Goal: Task Accomplishment & Management: Use online tool/utility

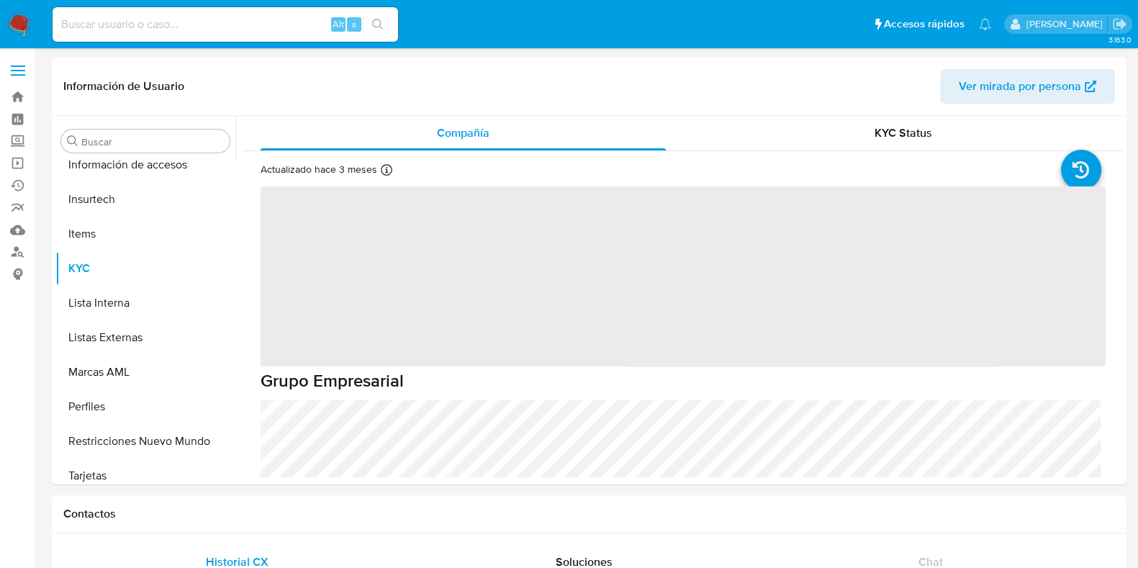
scroll to position [712, 0]
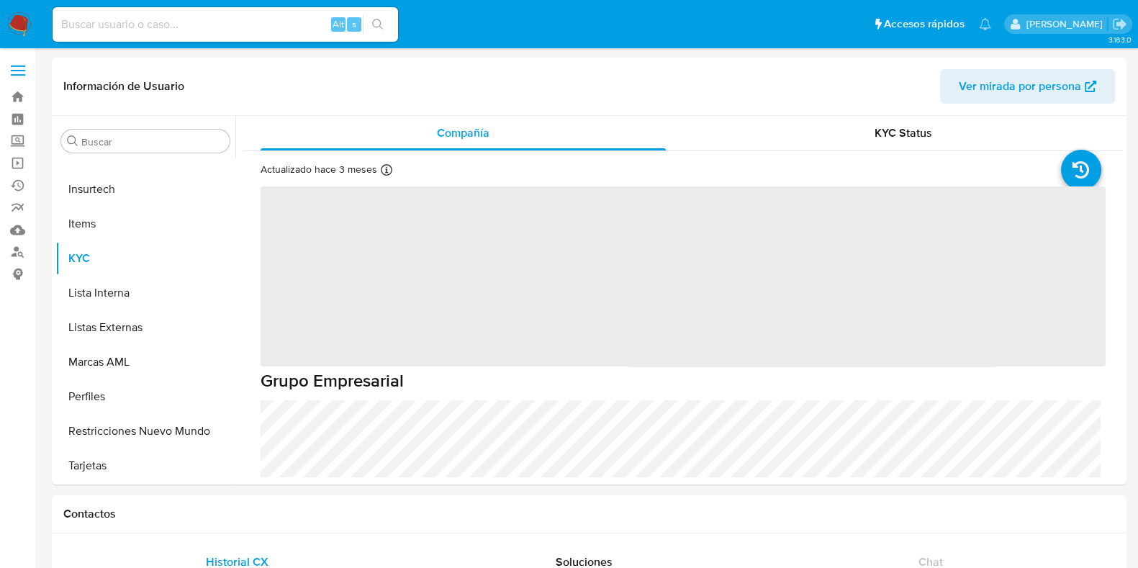
select select "10"
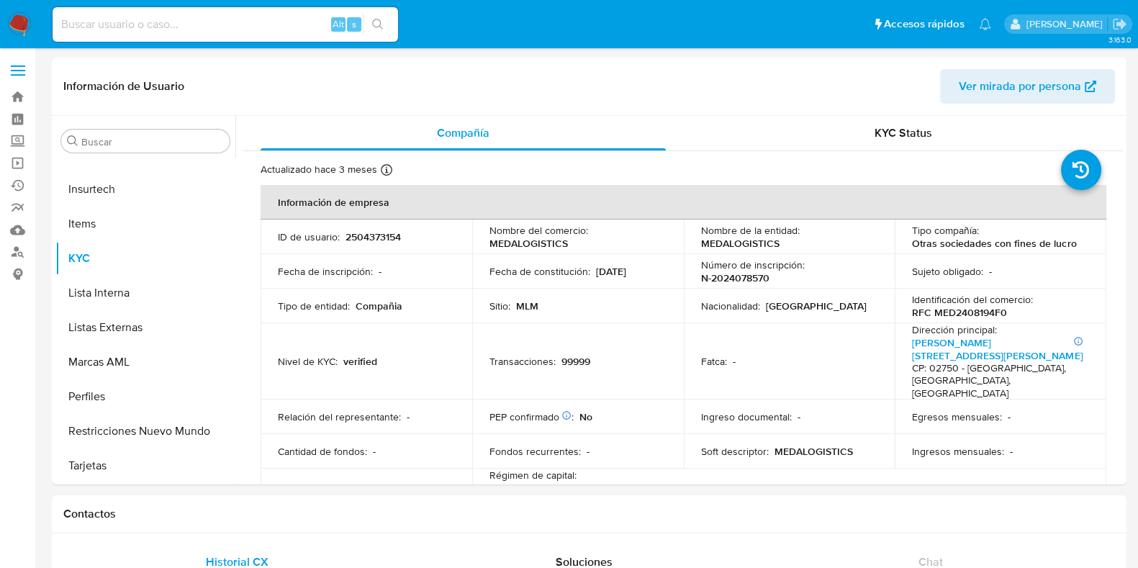
drag, startPoint x: 174, startPoint y: 8, endPoint x: 176, endPoint y: 24, distance: 16.0
click at [174, 9] on div "Alt s" at bounding box center [226, 24] width 346 height 35
click at [176, 24] on input at bounding box center [226, 24] width 346 height 19
paste input "a5KZxu4g4Jn9strRryJ6Y7lK"
type input "a5KZxu4g4Jn9strRryJ6Y7lK"
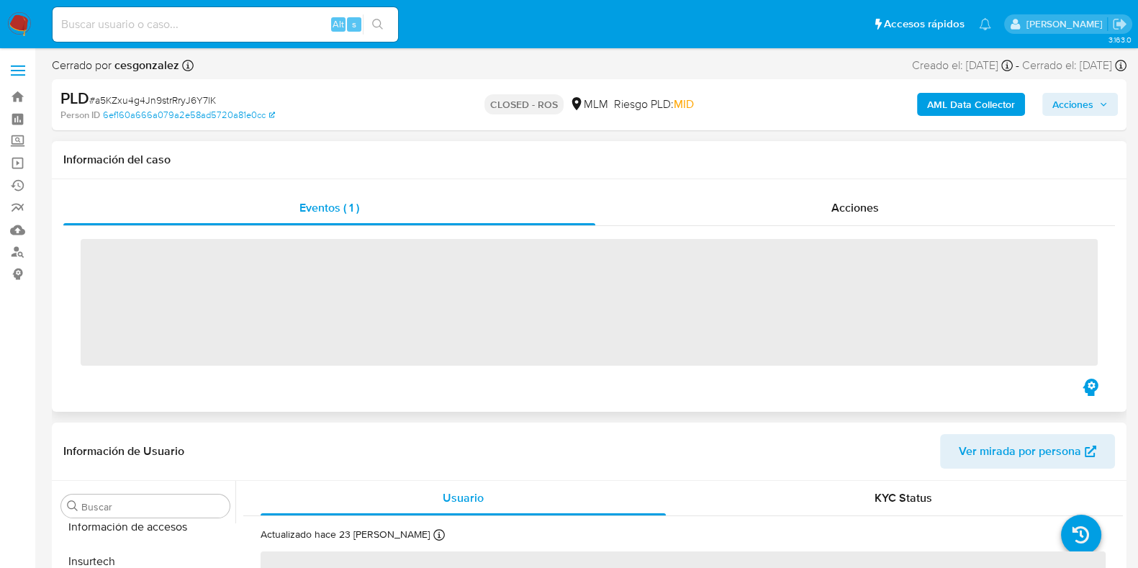
scroll to position [712, 0]
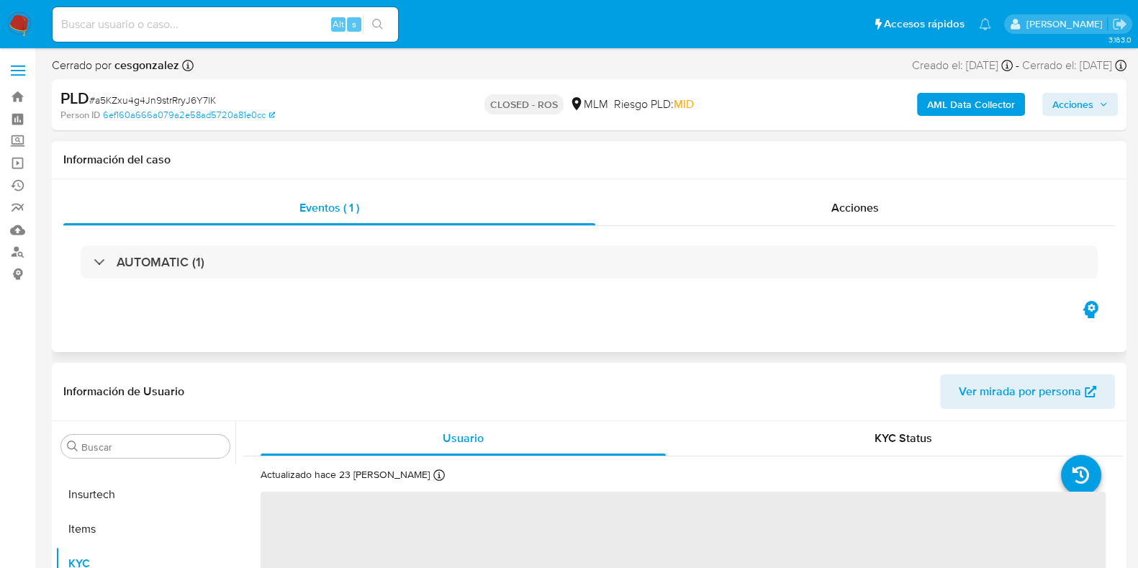
select select "10"
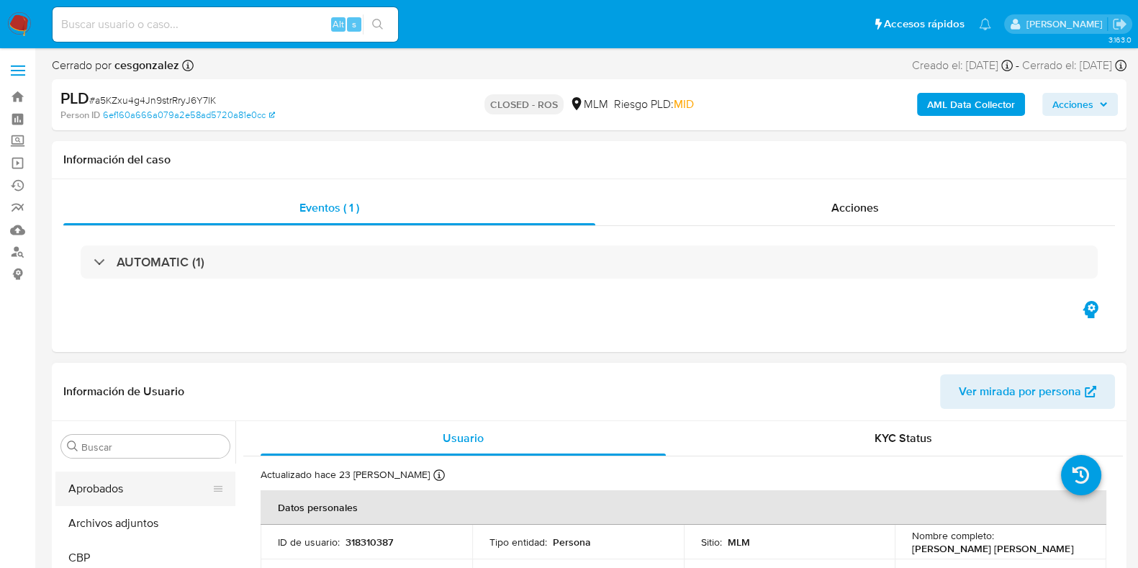
scroll to position [89, 0]
click at [124, 507] on button "Archivos adjuntos" at bounding box center [139, 495] width 168 height 35
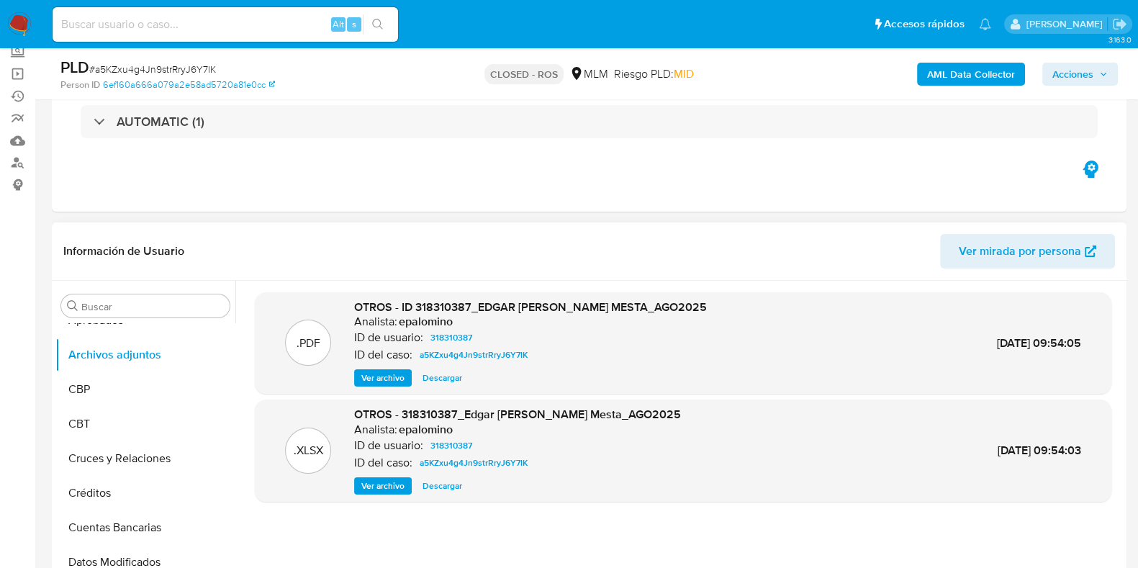
click at [390, 383] on span "Ver archivo" at bounding box center [382, 378] width 43 height 14
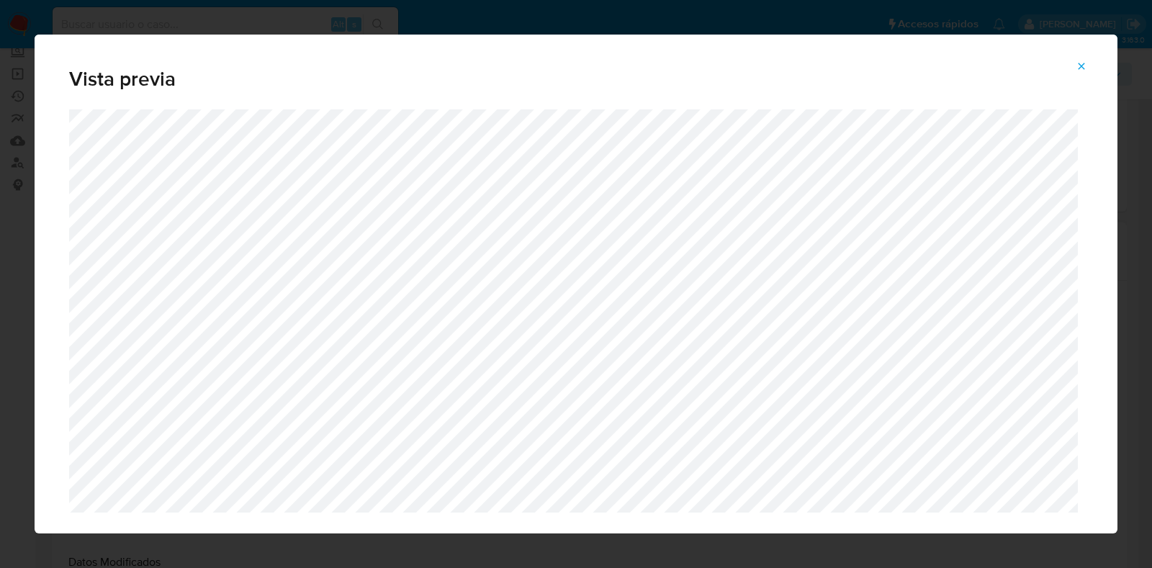
click at [1082, 65] on icon "Attachment preview" at bounding box center [1081, 66] width 6 height 6
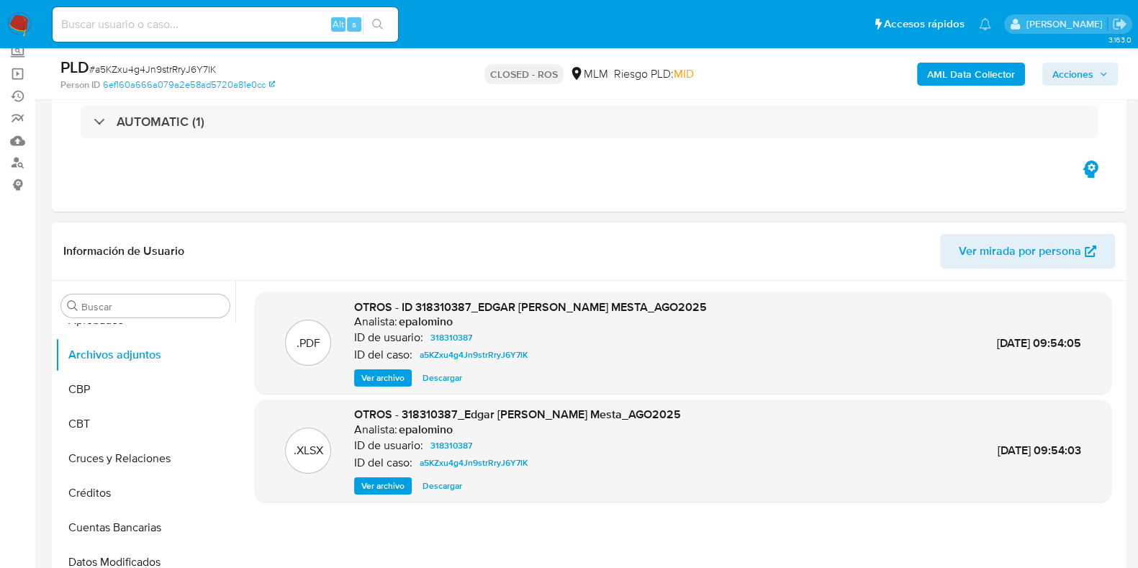
click at [204, 23] on input at bounding box center [226, 24] width 346 height 19
paste input "qRssyZVeDnDLDgzBzZltSBN6"
type input "qRssyZVeDnDLDgzBzZltSBN6"
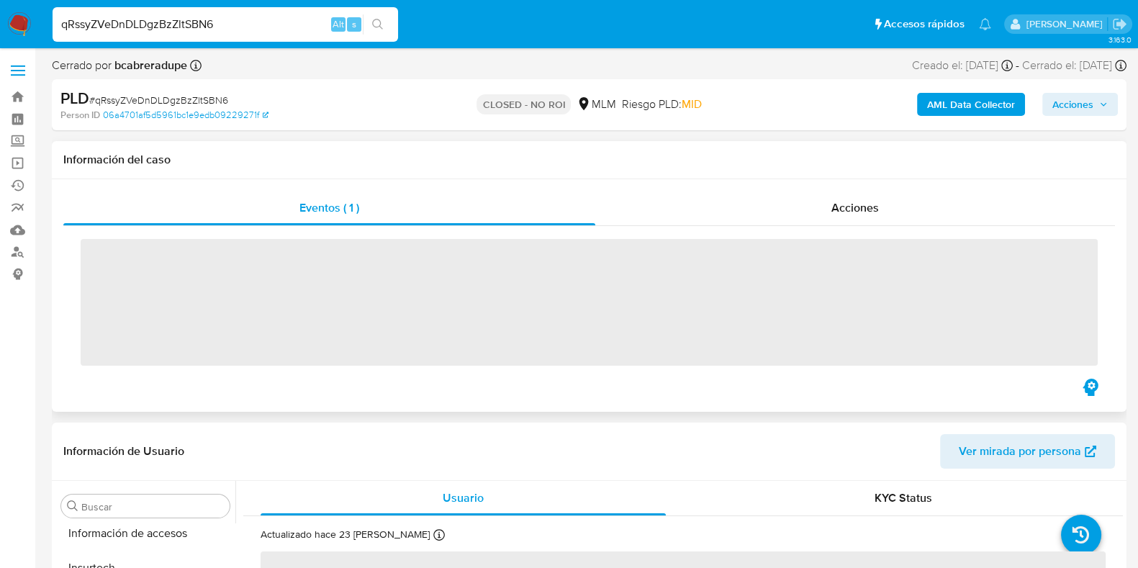
scroll to position [712, 0]
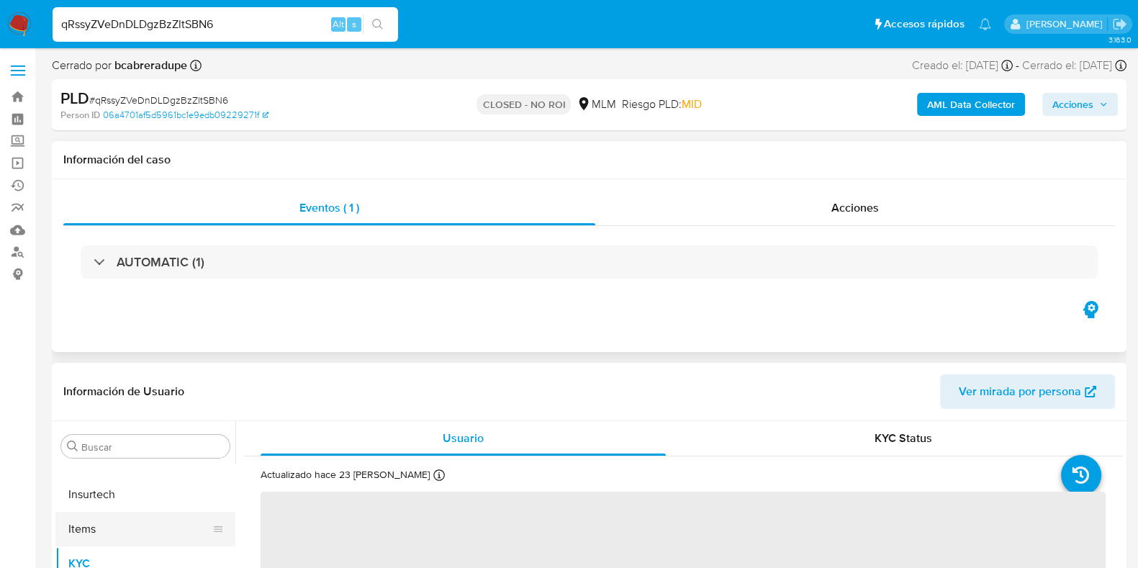
select select "10"
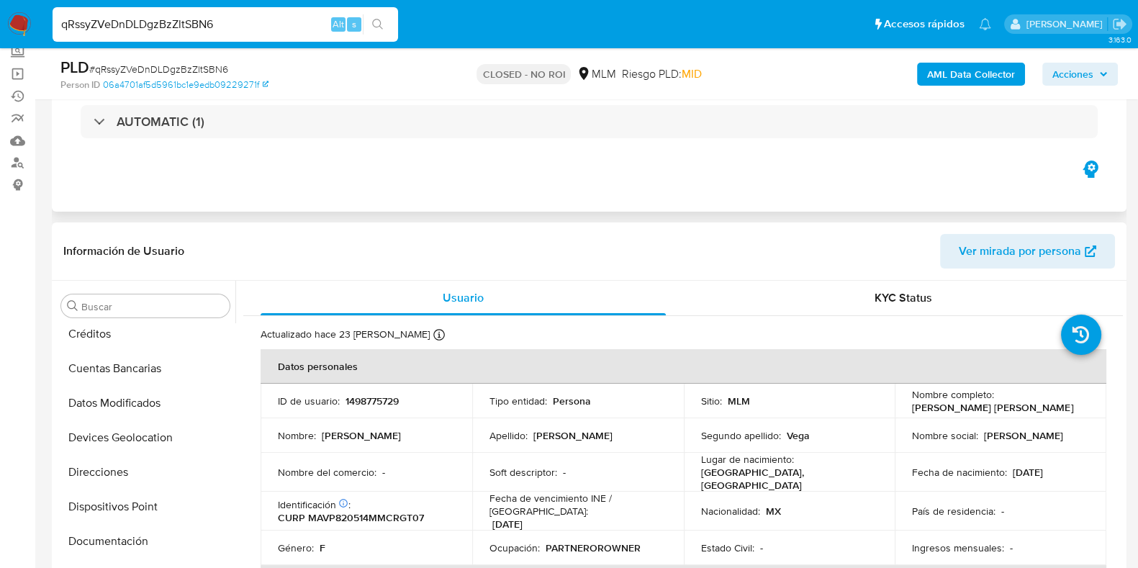
scroll to position [450, 0]
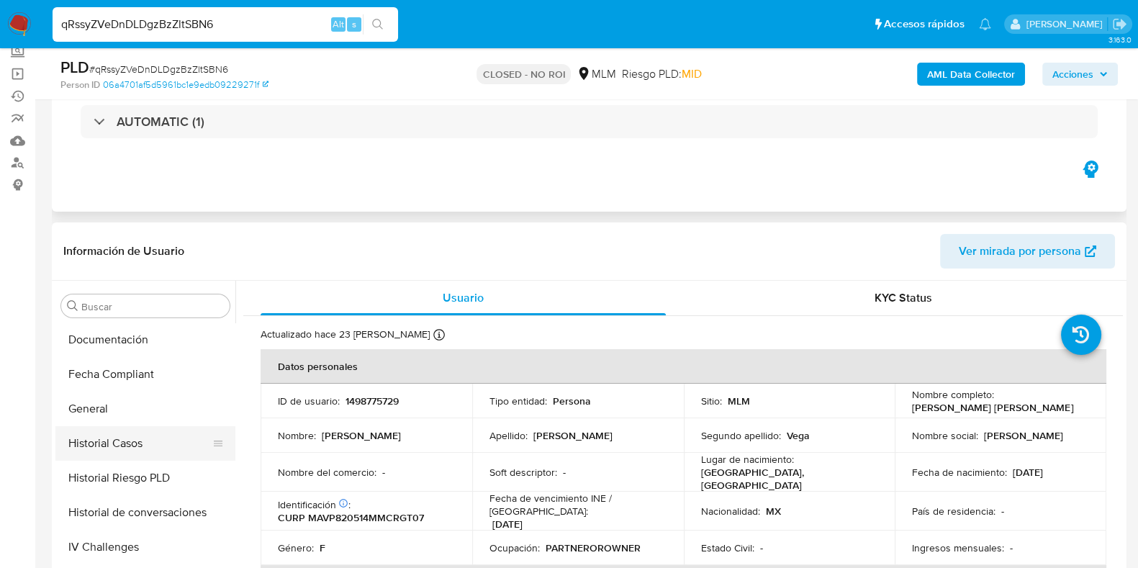
click at [122, 446] on button "Historial Casos" at bounding box center [139, 443] width 168 height 35
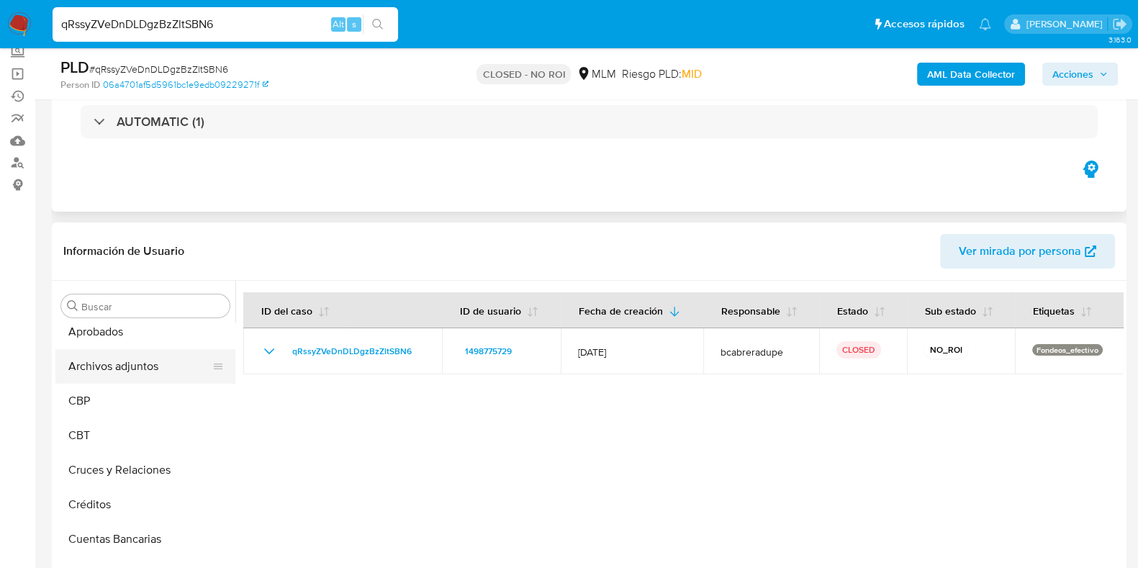
scroll to position [0, 0]
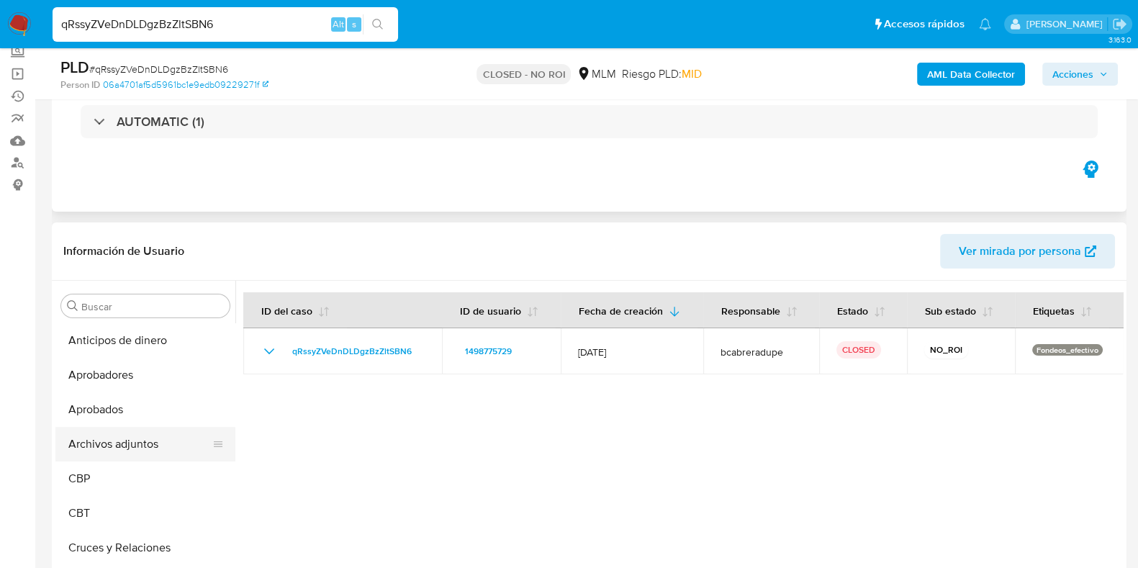
click at [133, 442] on button "Archivos adjuntos" at bounding box center [139, 444] width 168 height 35
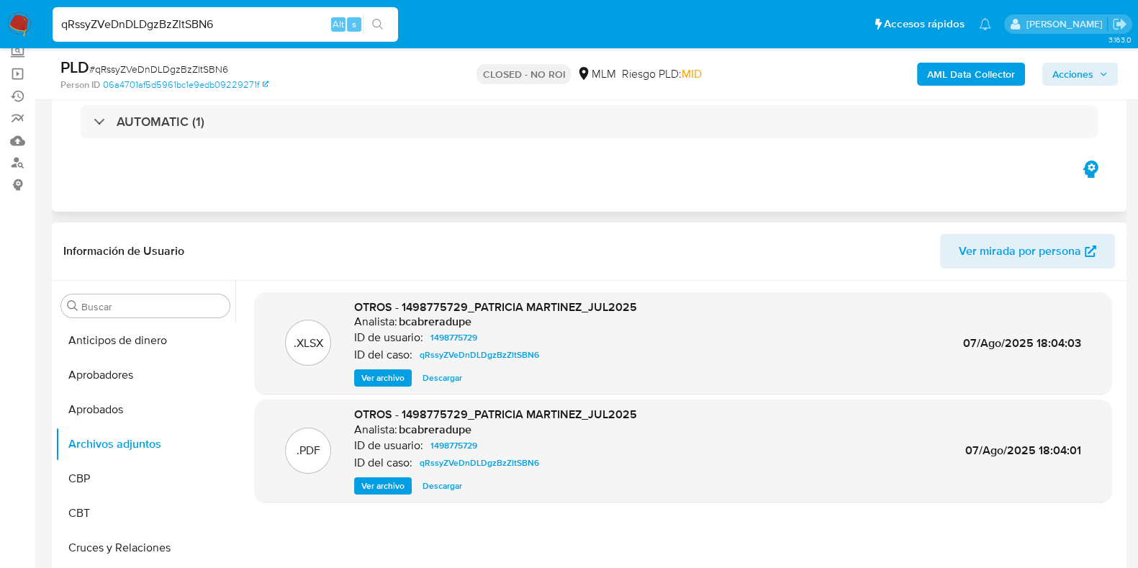
click at [385, 380] on span "Ver archivo" at bounding box center [382, 378] width 43 height 14
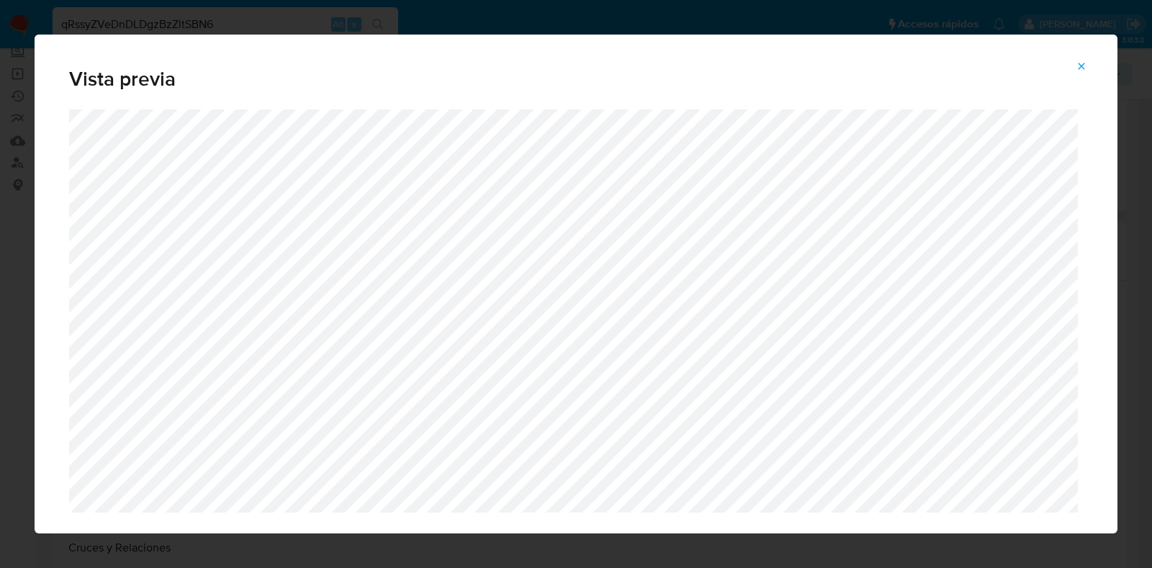
click at [1091, 66] on button "Attachment preview" at bounding box center [1081, 66] width 32 height 23
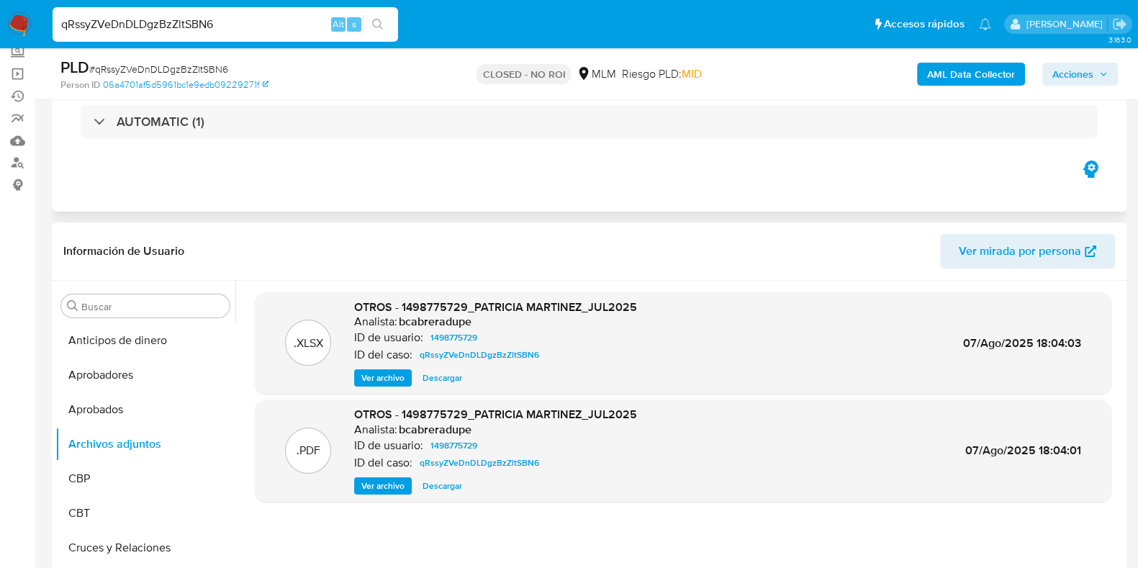
click at [389, 492] on span "Ver archivo" at bounding box center [382, 486] width 43 height 14
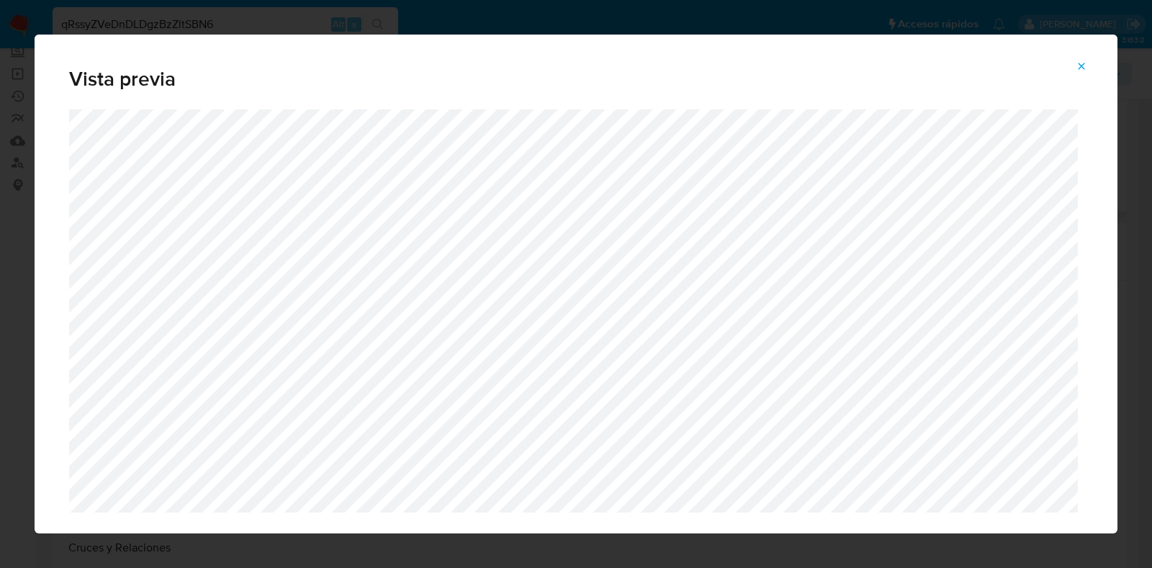
click at [1083, 72] on span "Attachment preview" at bounding box center [1081, 66] width 12 height 20
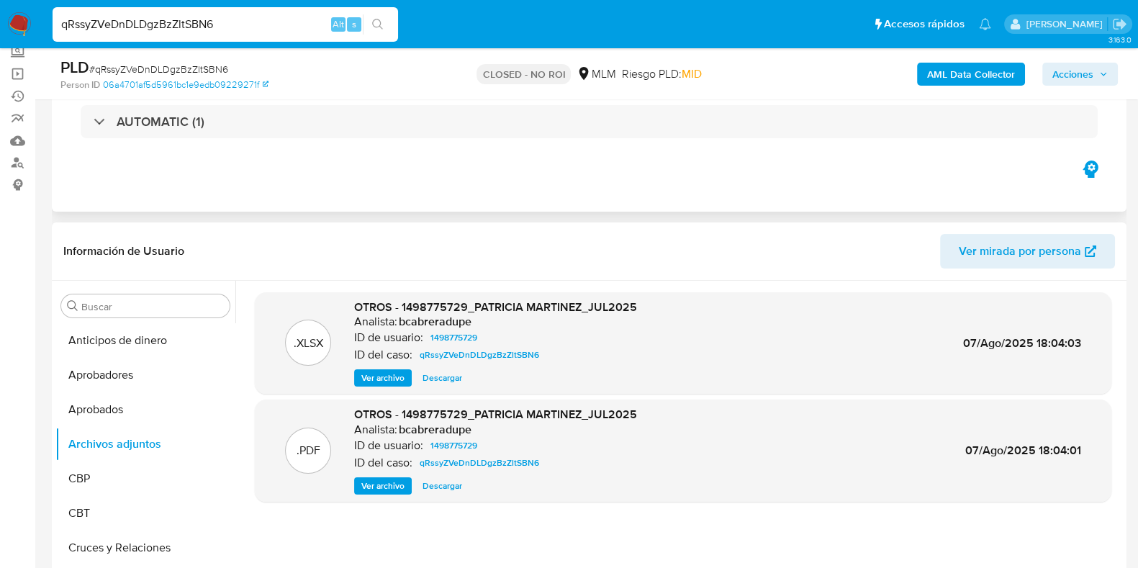
click at [449, 383] on span "Descargar" at bounding box center [443, 378] width 40 height 14
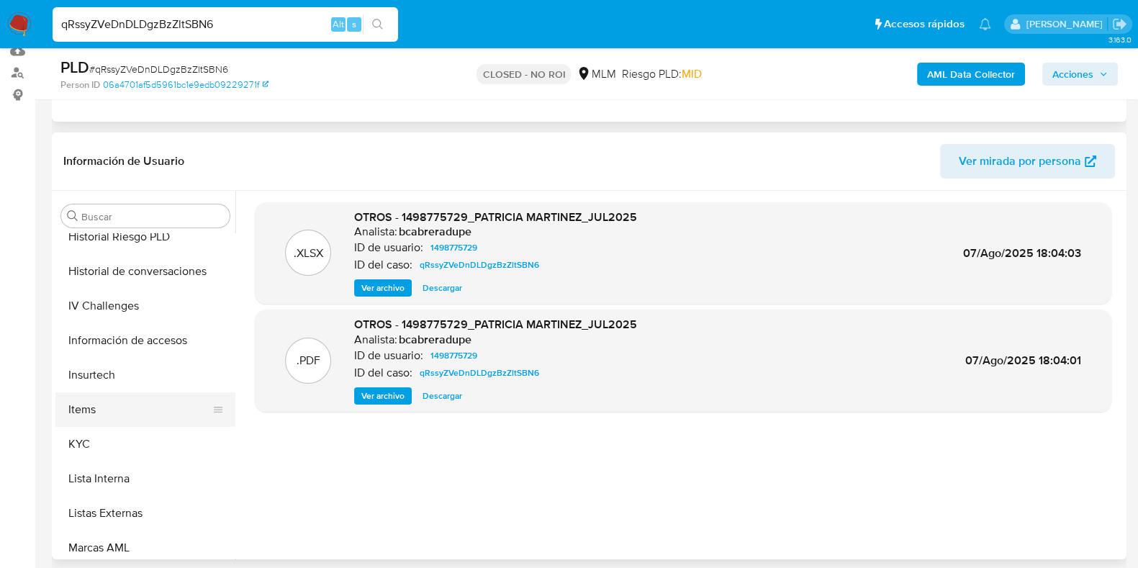
scroll to position [629, 0]
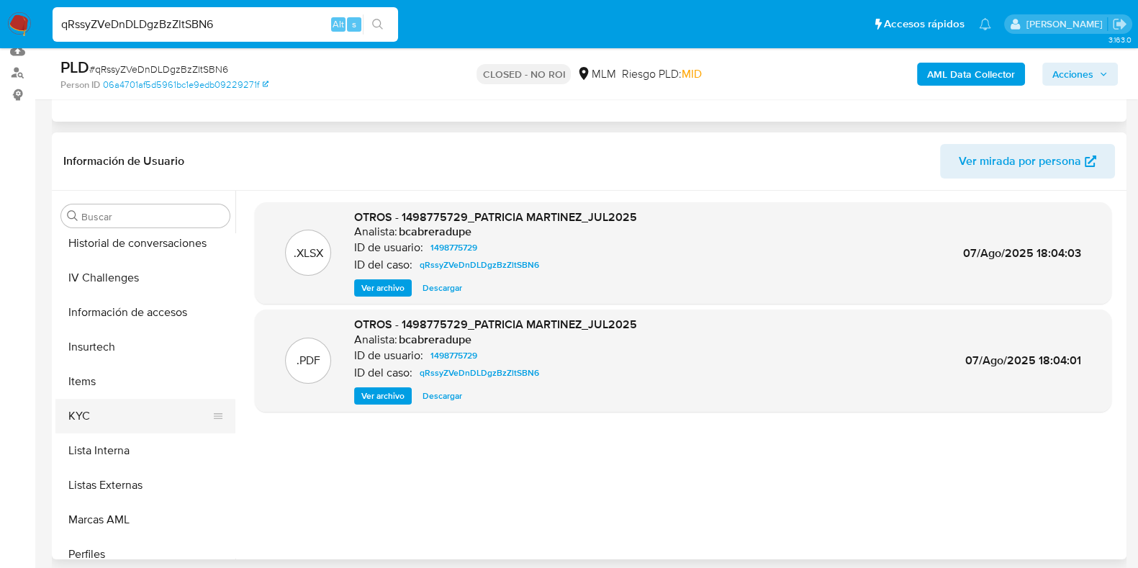
click at [122, 422] on button "KYC" at bounding box center [139, 416] width 168 height 35
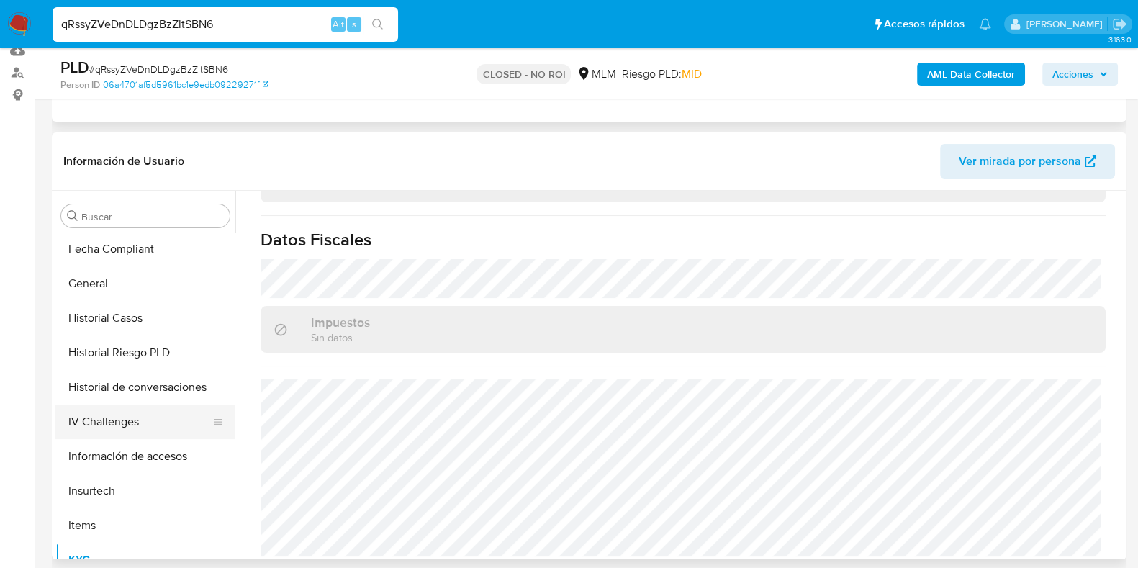
scroll to position [540, 0]
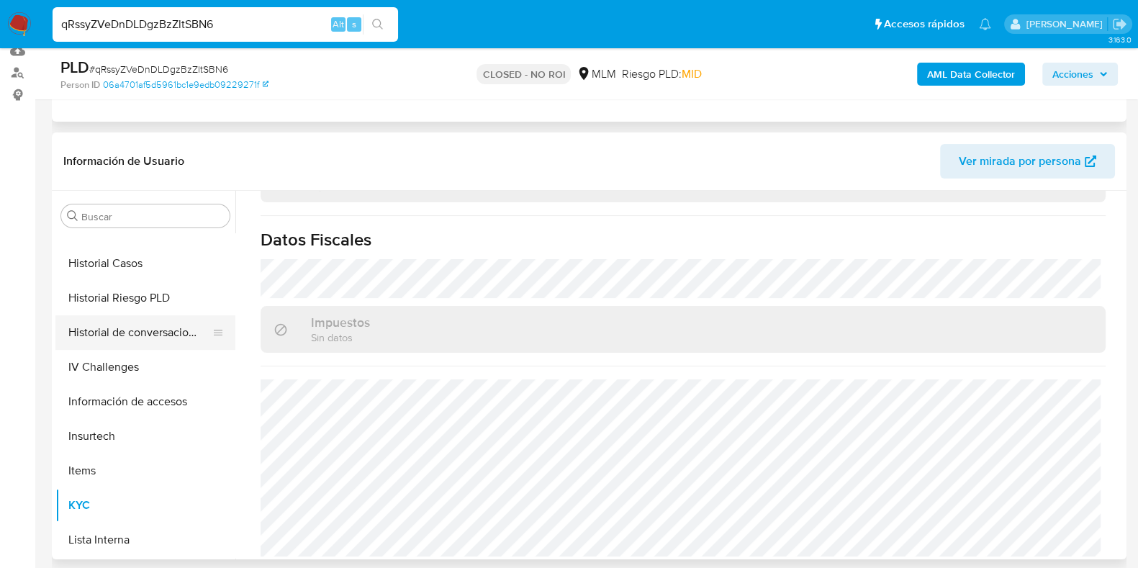
click at [155, 332] on button "Historial de conversaciones" at bounding box center [139, 332] width 168 height 35
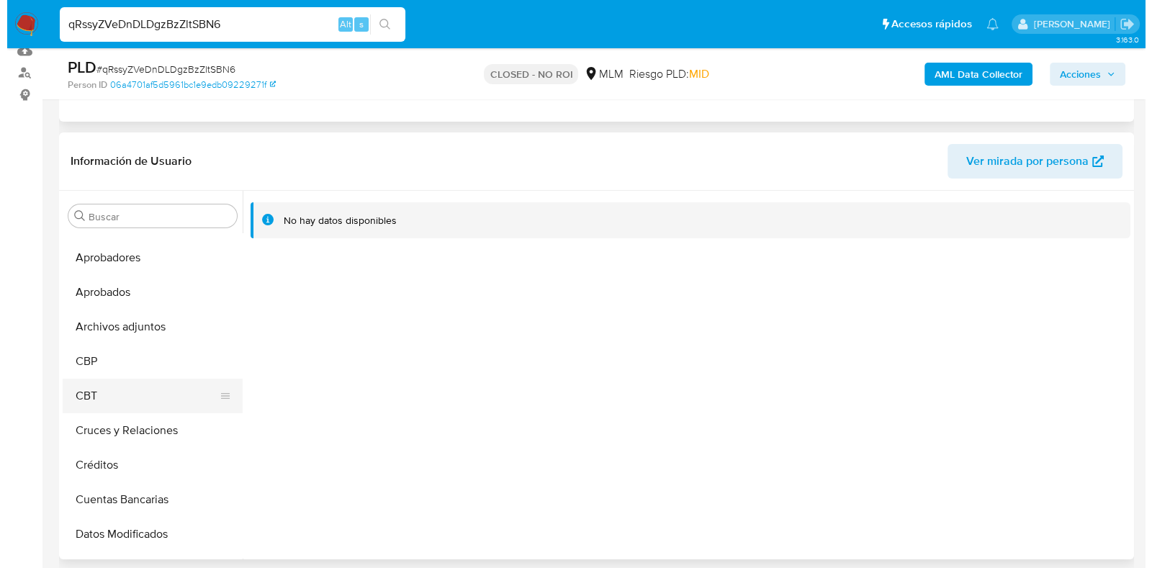
scroll to position [0, 0]
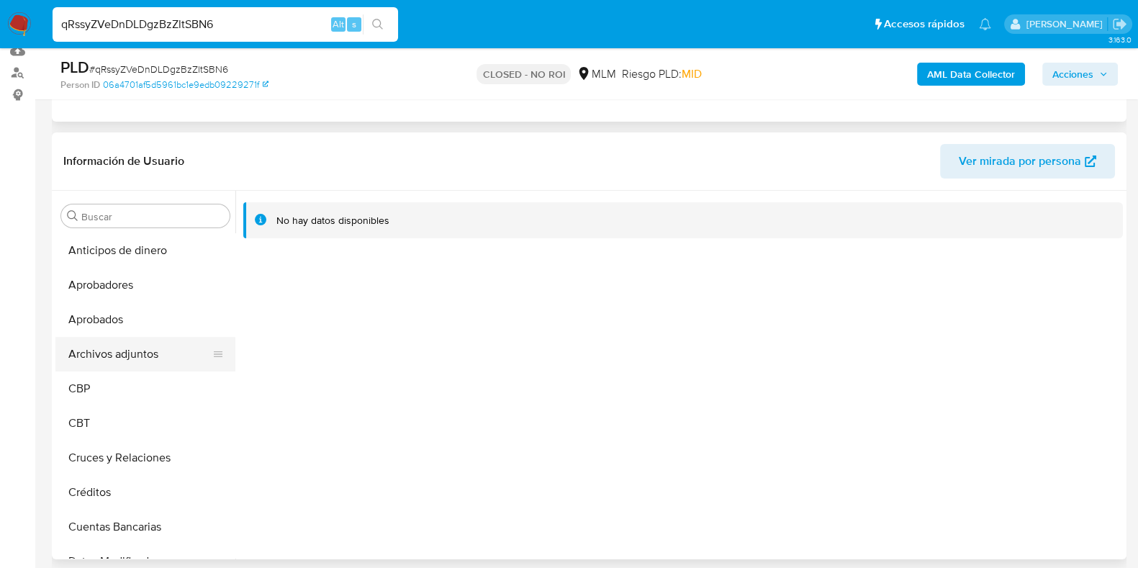
click at [147, 353] on button "Archivos adjuntos" at bounding box center [139, 354] width 168 height 35
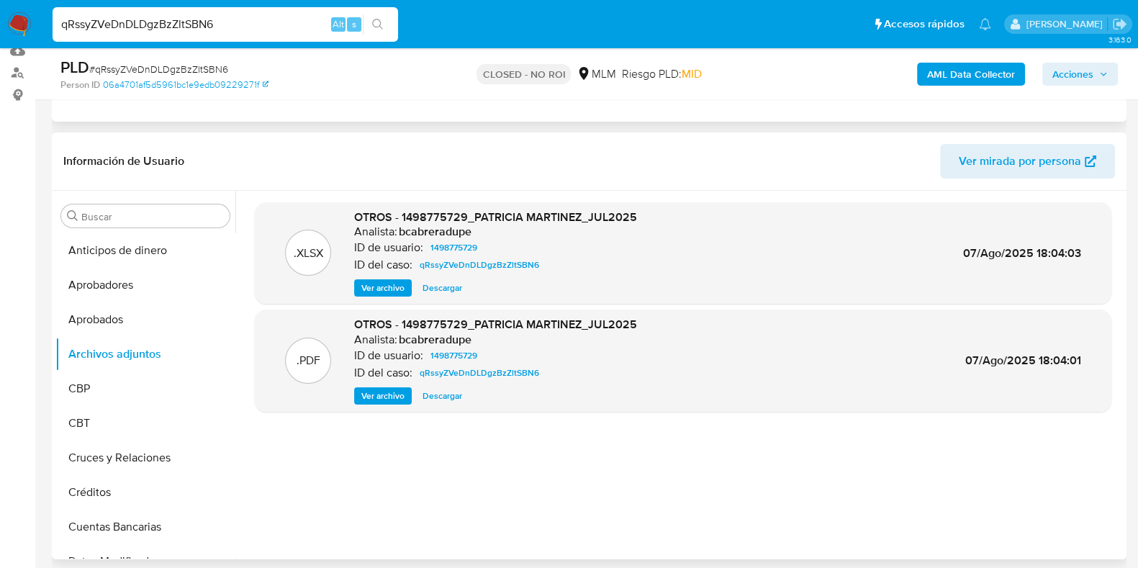
click at [380, 402] on span "Ver archivo" at bounding box center [382, 396] width 43 height 14
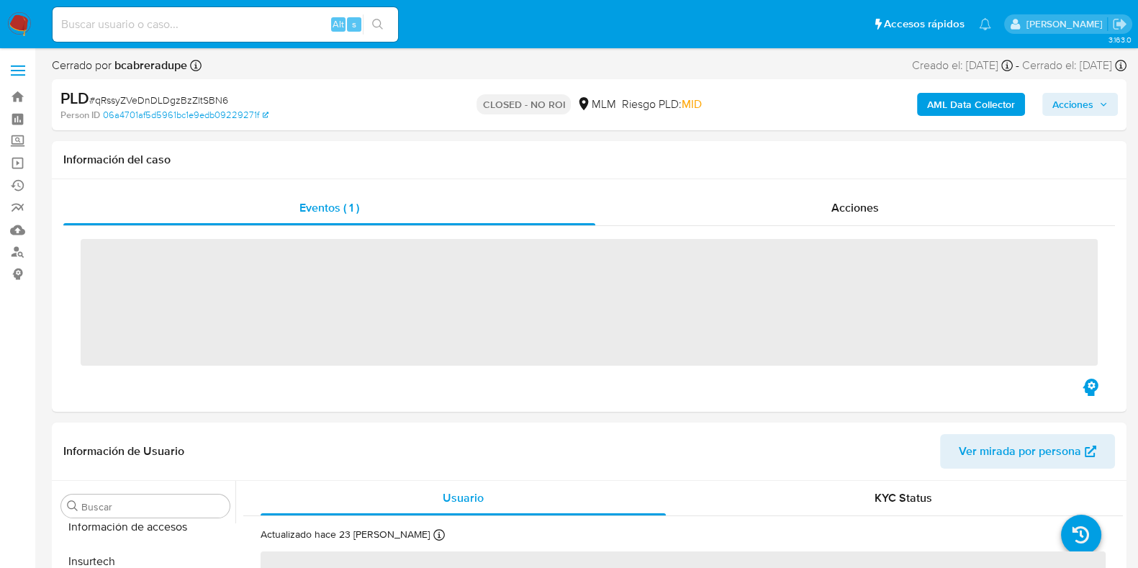
scroll to position [712, 0]
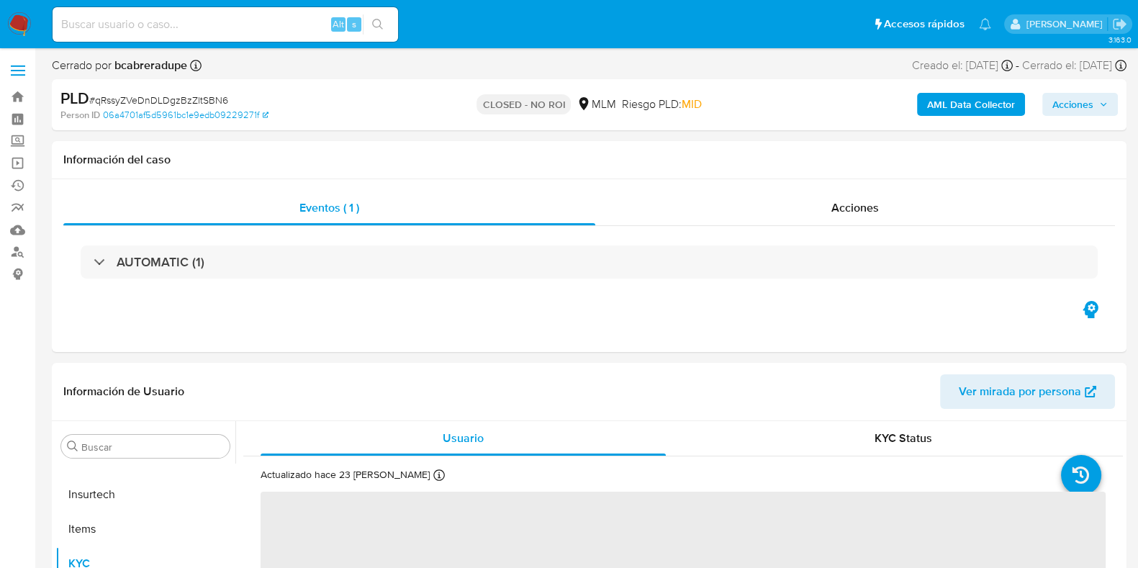
select select "10"
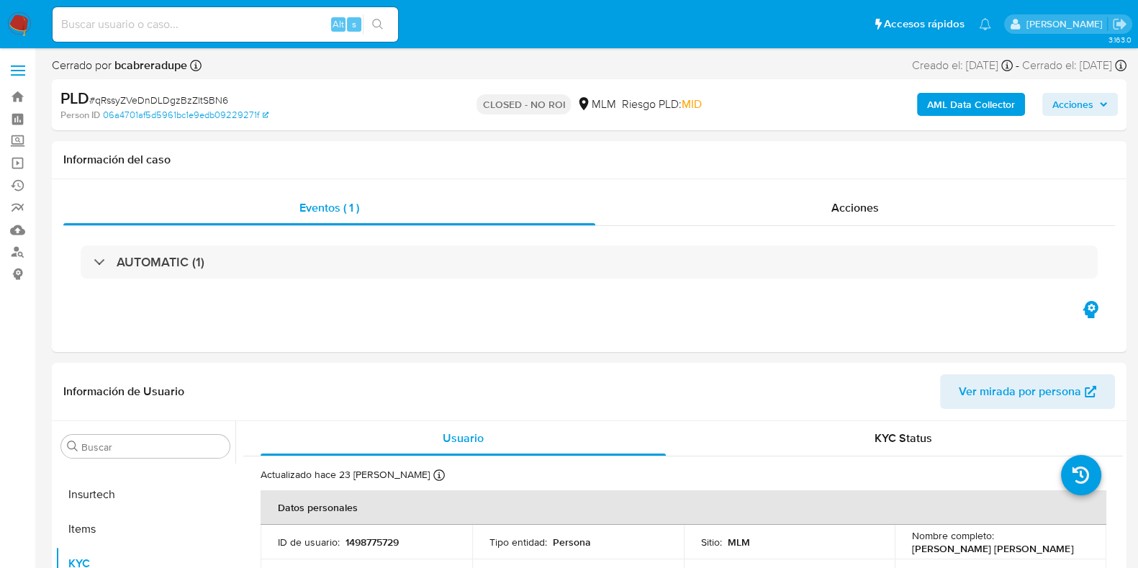
drag, startPoint x: 127, startPoint y: 9, endPoint x: 144, endPoint y: 16, distance: 18.4
click at [130, 10] on div "Alt s" at bounding box center [226, 24] width 346 height 35
click at [144, 17] on input at bounding box center [226, 24] width 346 height 19
paste input "M404qDf1dCd9jL61fHasL622"
type input "M404qDf1dCd9jL61fHasL622"
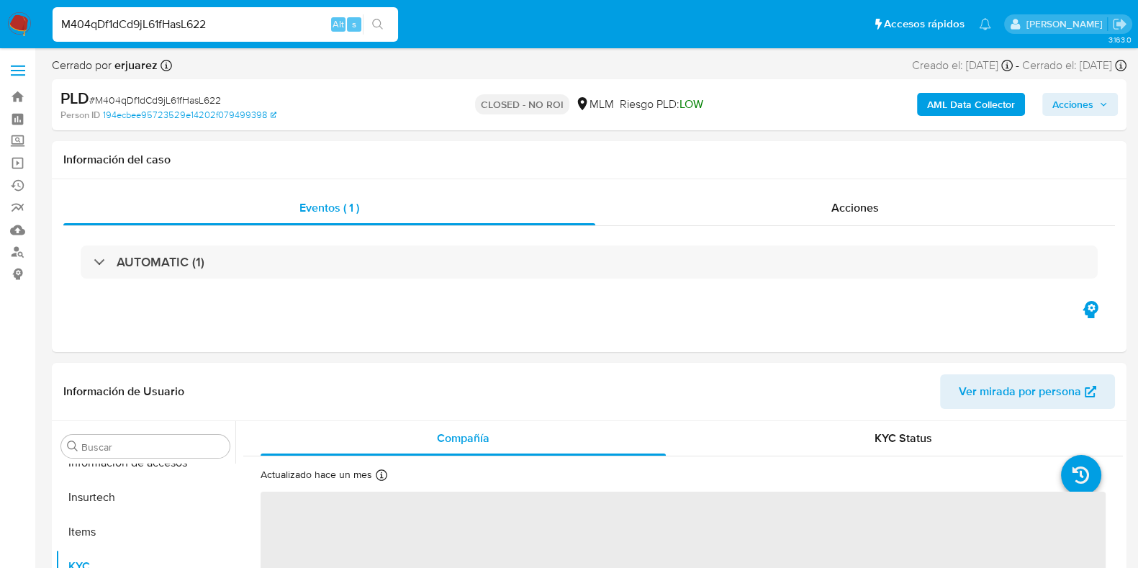
scroll to position [712, 0]
select select "10"
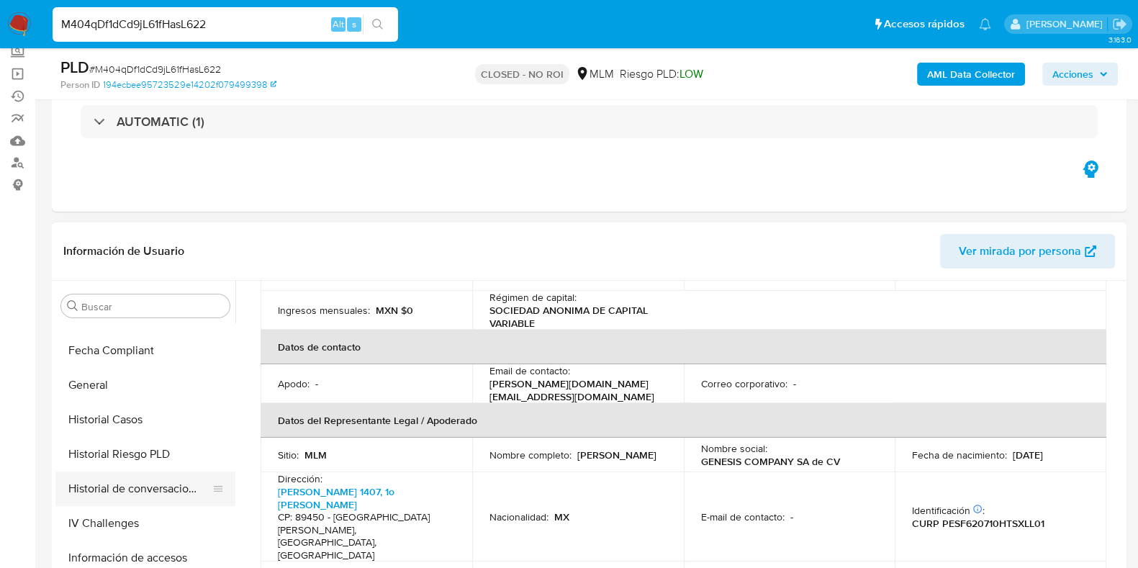
scroll to position [540, 0]
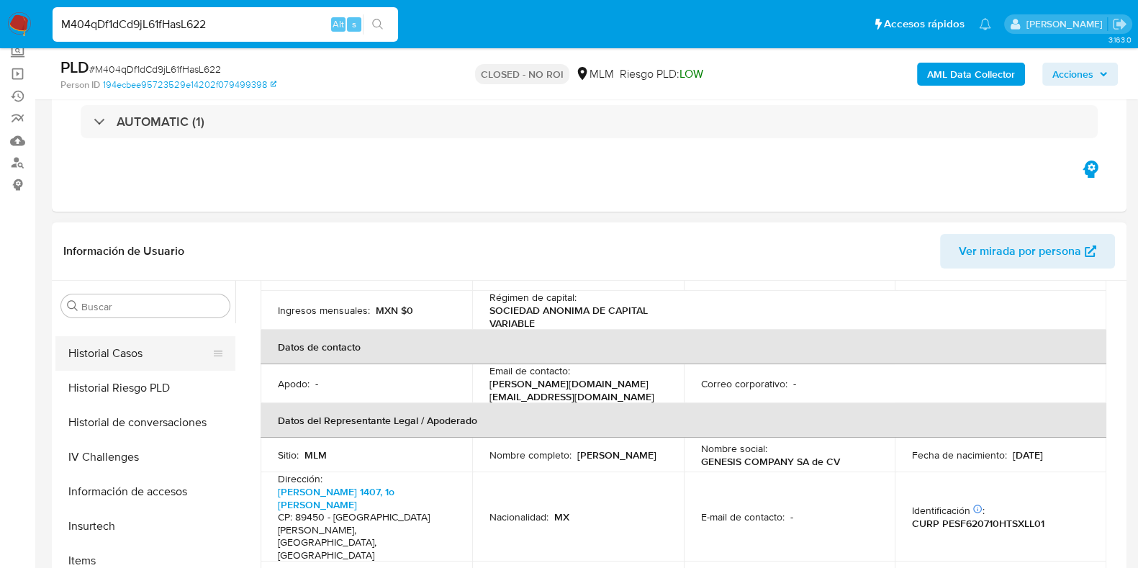
drag, startPoint x: 125, startPoint y: 354, endPoint x: 132, endPoint y: 357, distance: 7.8
click at [125, 354] on button "Historial Casos" at bounding box center [139, 353] width 168 height 35
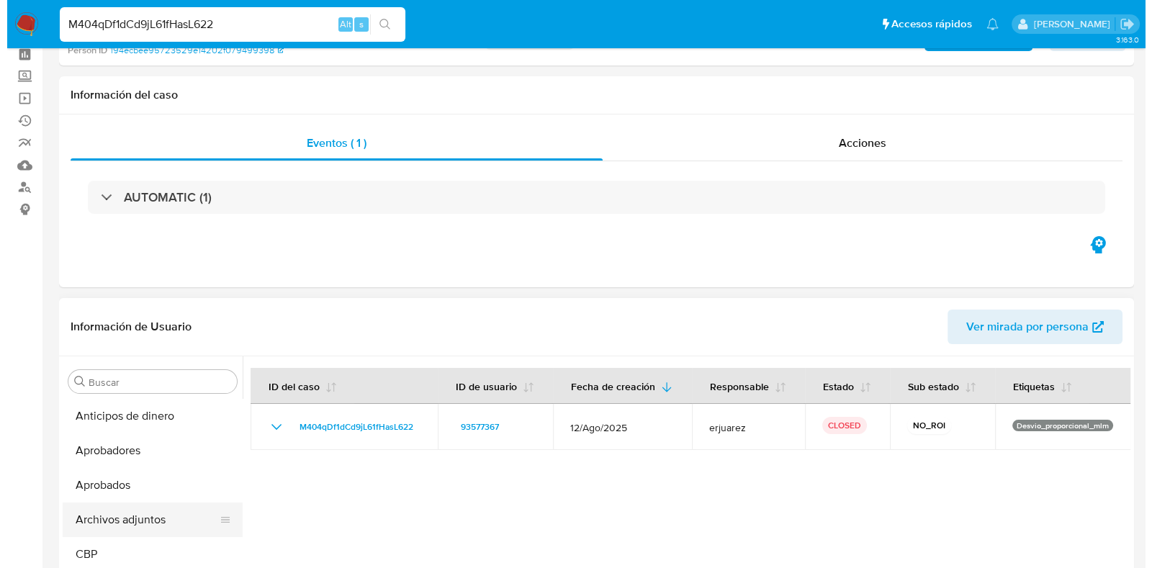
scroll to position [89, 0]
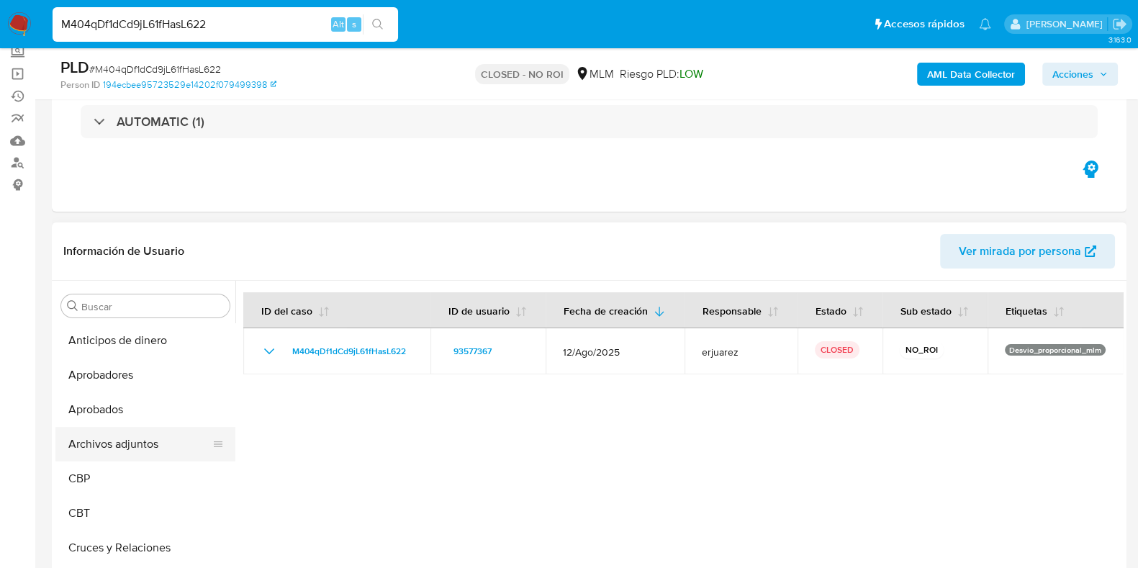
click at [131, 444] on button "Archivos adjuntos" at bounding box center [139, 444] width 168 height 35
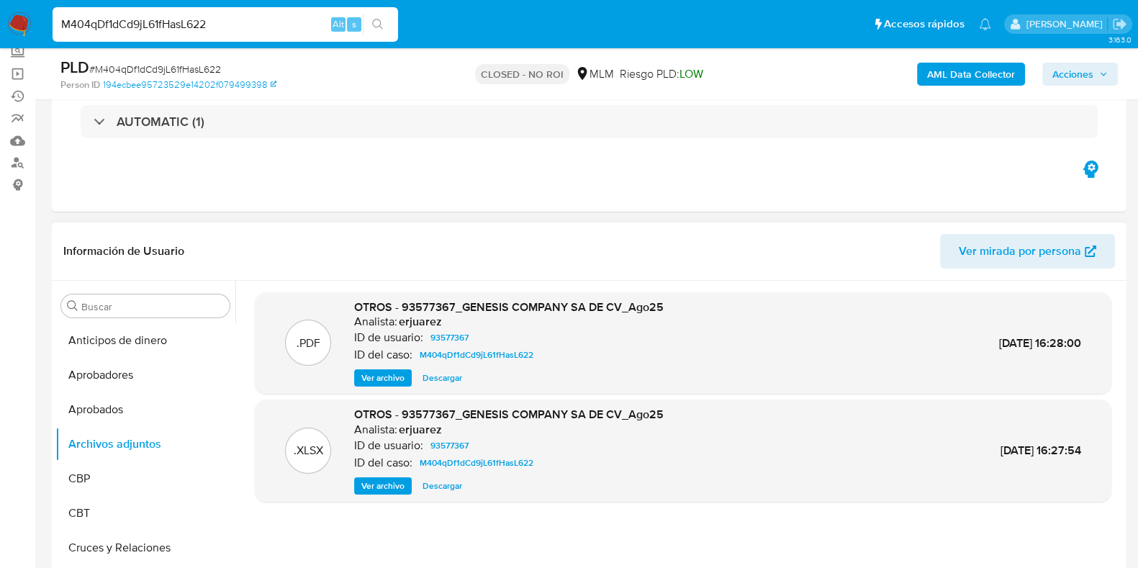
click at [394, 381] on span "Ver archivo" at bounding box center [382, 378] width 43 height 14
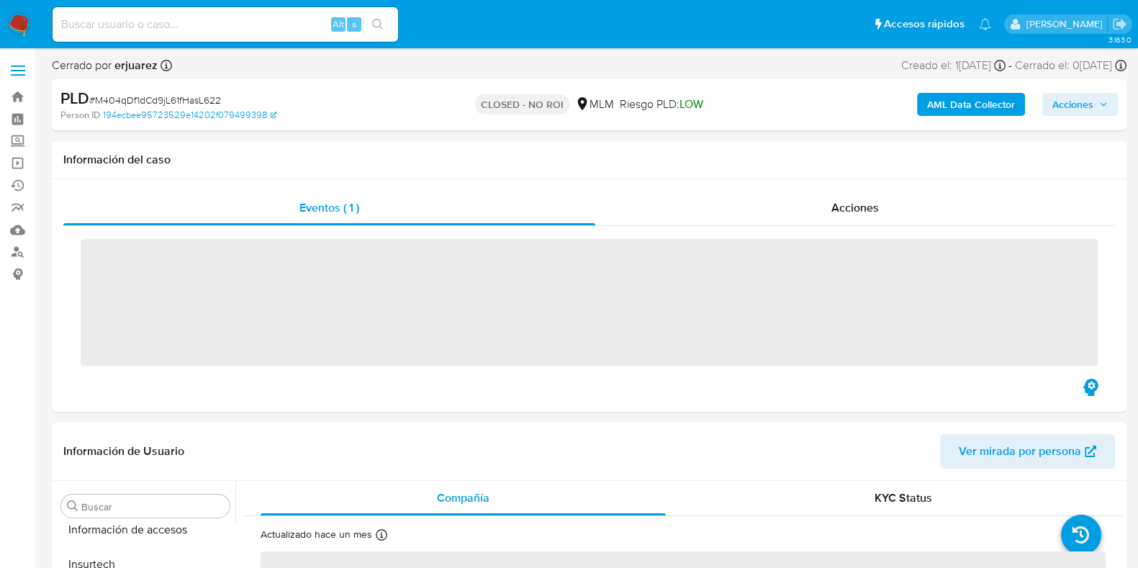
scroll to position [712, 0]
click at [256, 26] on input at bounding box center [226, 24] width 346 height 19
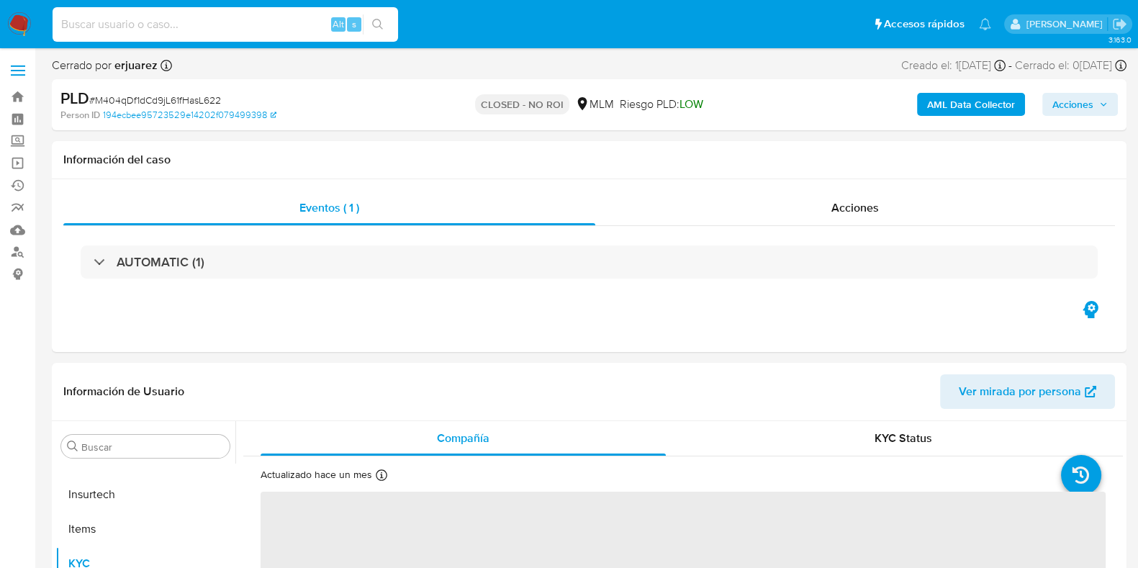
paste input "D1FHvkSq40ErhkV0KB31uv4s"
type input "D1FHvkSq40ErhkV0KB31uv4s"
select select "10"
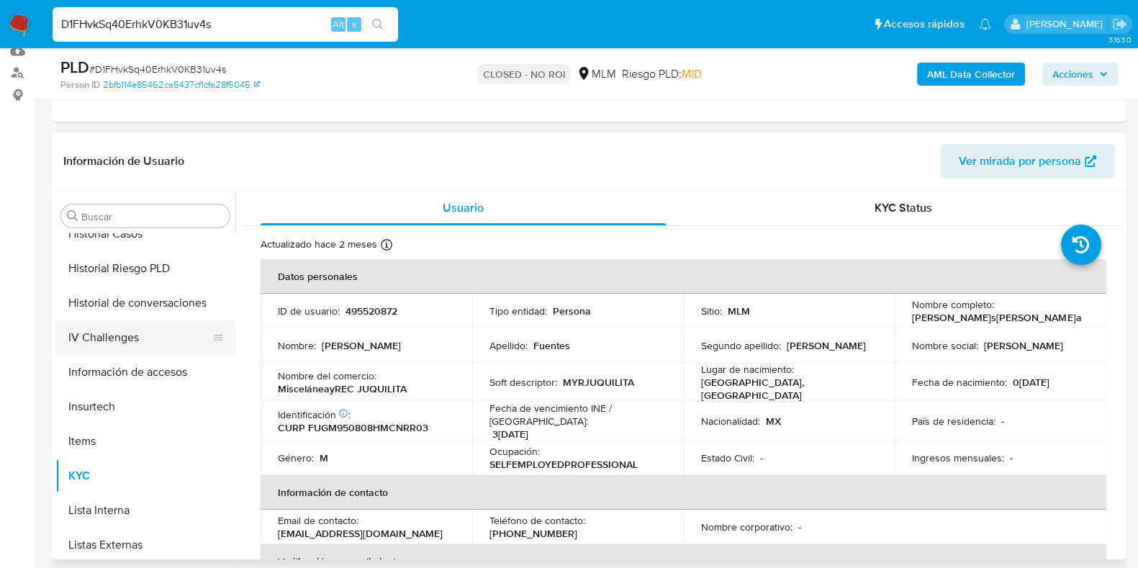
scroll to position [532, 0]
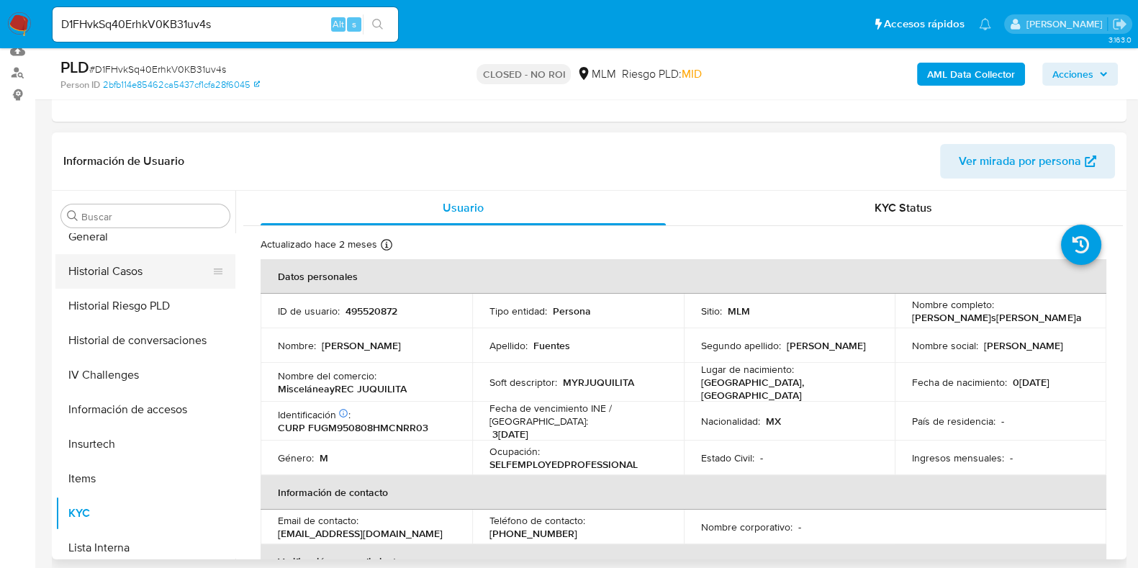
click at [148, 263] on button "Historial Casos" at bounding box center [139, 271] width 168 height 35
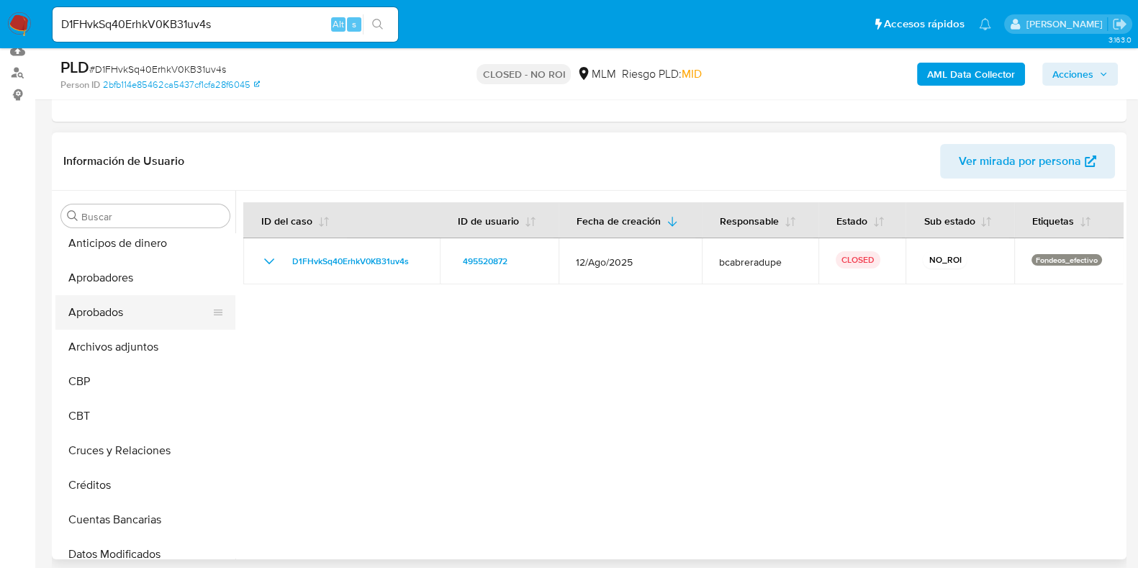
scroll to position [0, 0]
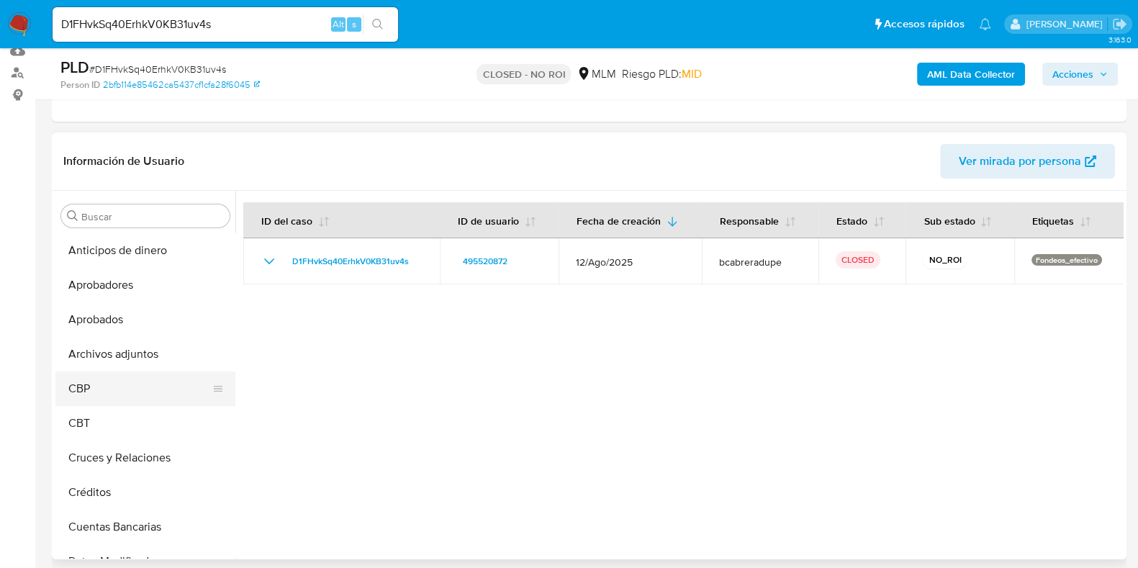
click at [130, 374] on button "CBP" at bounding box center [139, 388] width 168 height 35
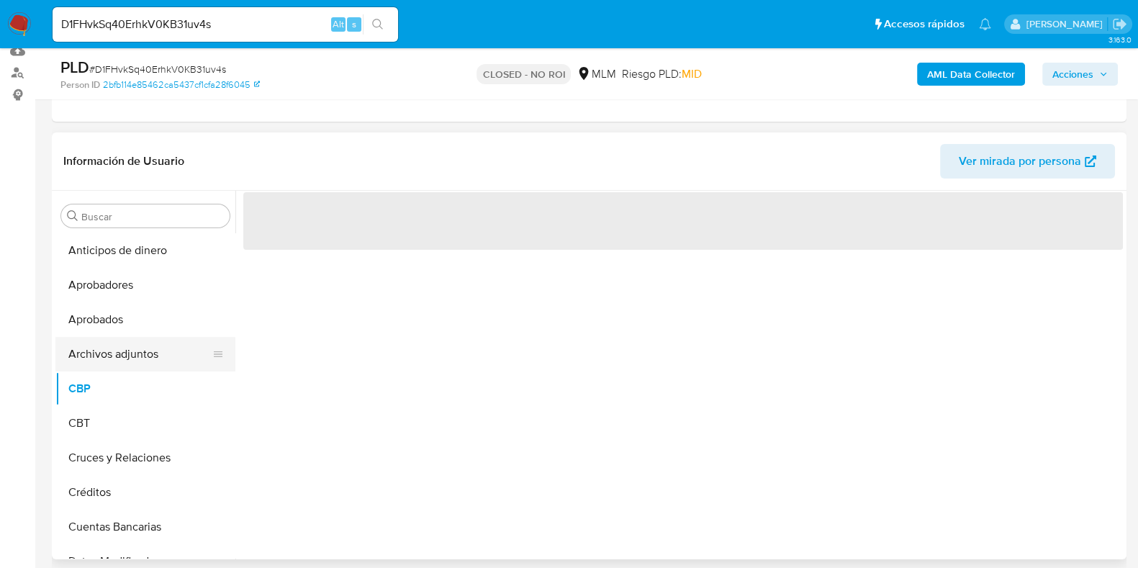
click at [133, 358] on button "Archivos adjuntos" at bounding box center [139, 354] width 168 height 35
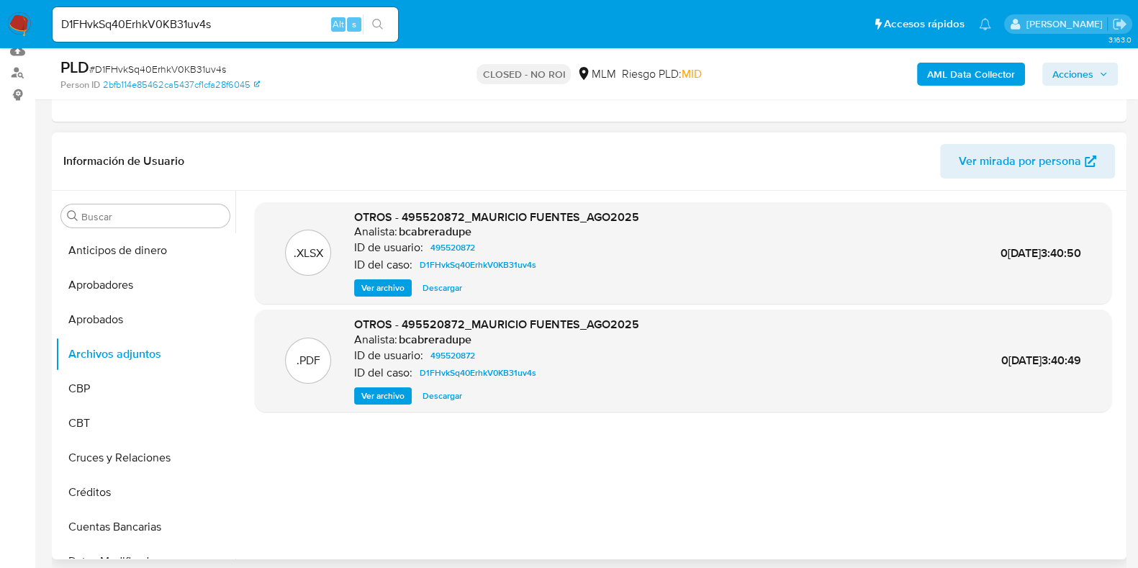
click at [397, 397] on span "Ver archivo" at bounding box center [382, 396] width 43 height 14
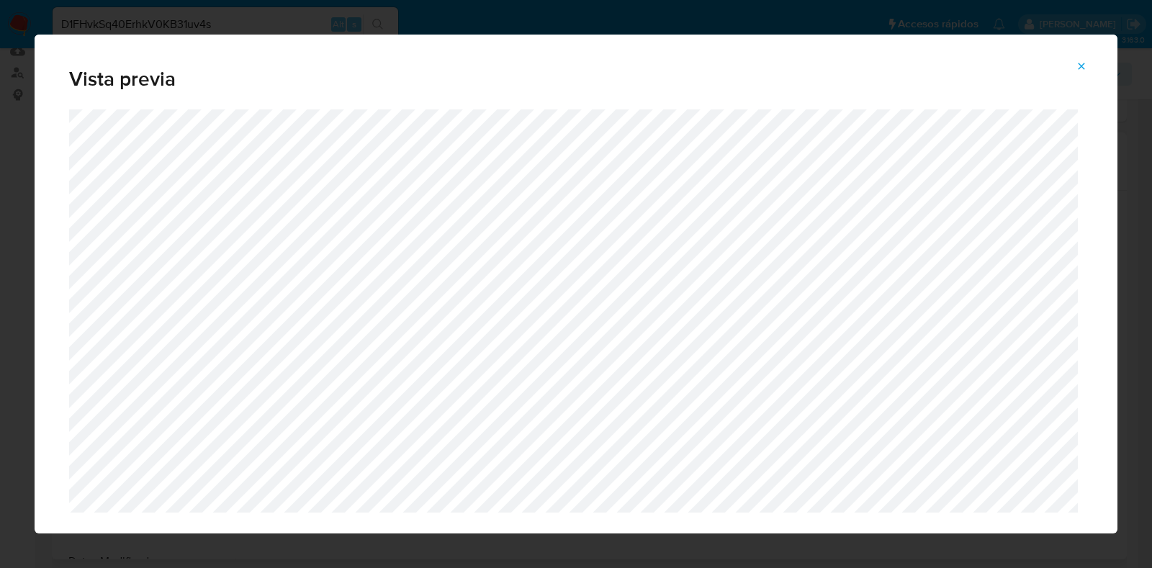
click at [1079, 60] on icon "Attachment preview" at bounding box center [1081, 66] width 12 height 12
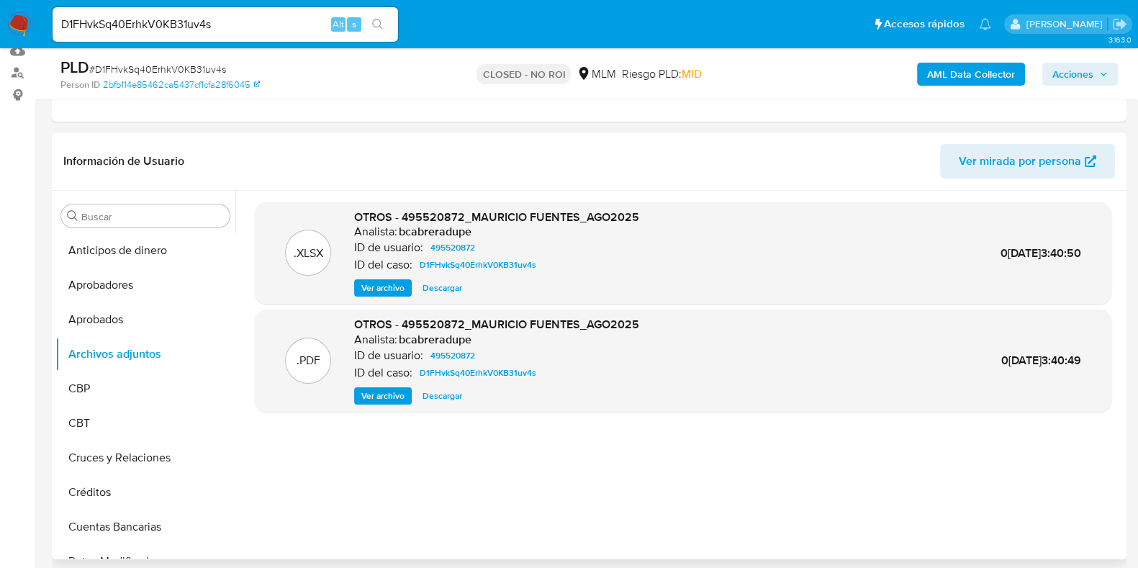
click at [389, 294] on span "Ver archivo" at bounding box center [382, 288] width 43 height 14
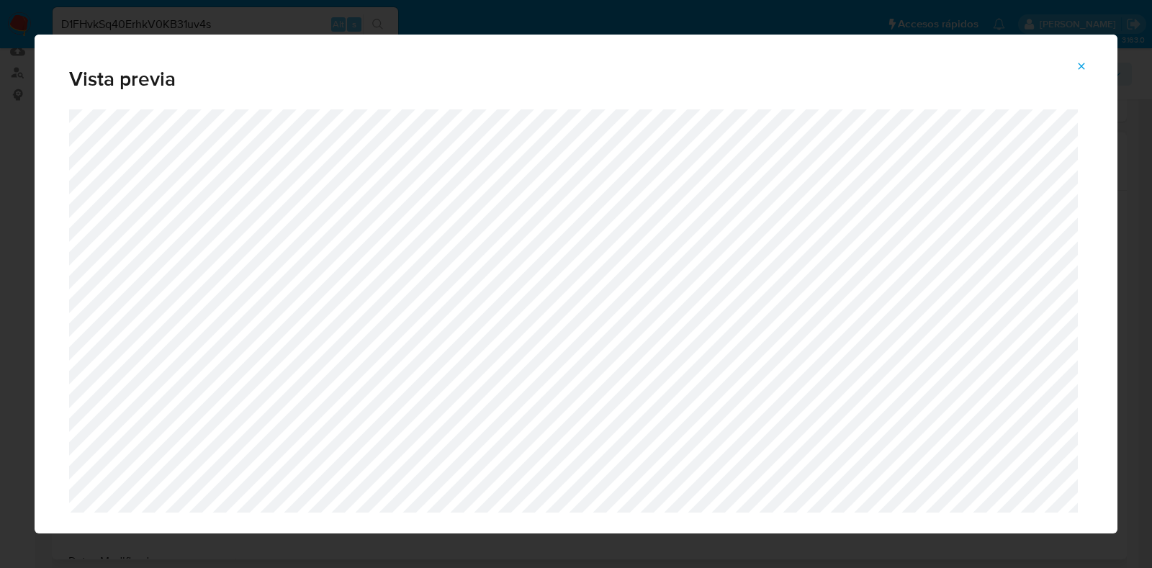
click at [1076, 68] on icon "Attachment preview" at bounding box center [1081, 66] width 12 height 12
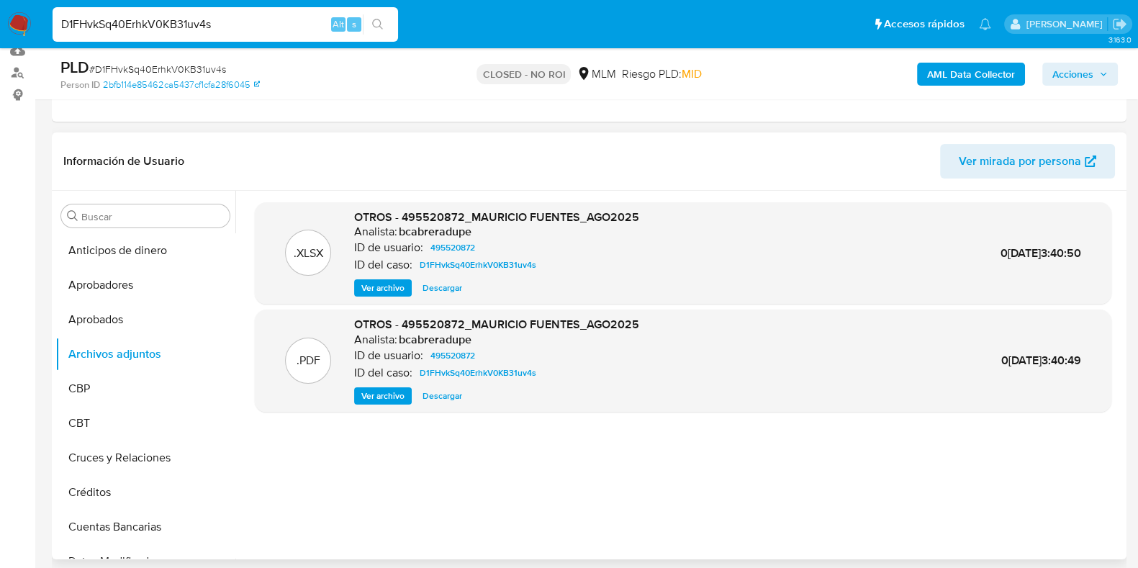
click at [166, 19] on input "D1FHvkSq40ErhkV0KB31uv4s" at bounding box center [226, 24] width 346 height 19
paste input "BADy7sEecoDJv4D4KGQLrGca"
type input "BADy7sEecoDJv4D4KGQLrGca"
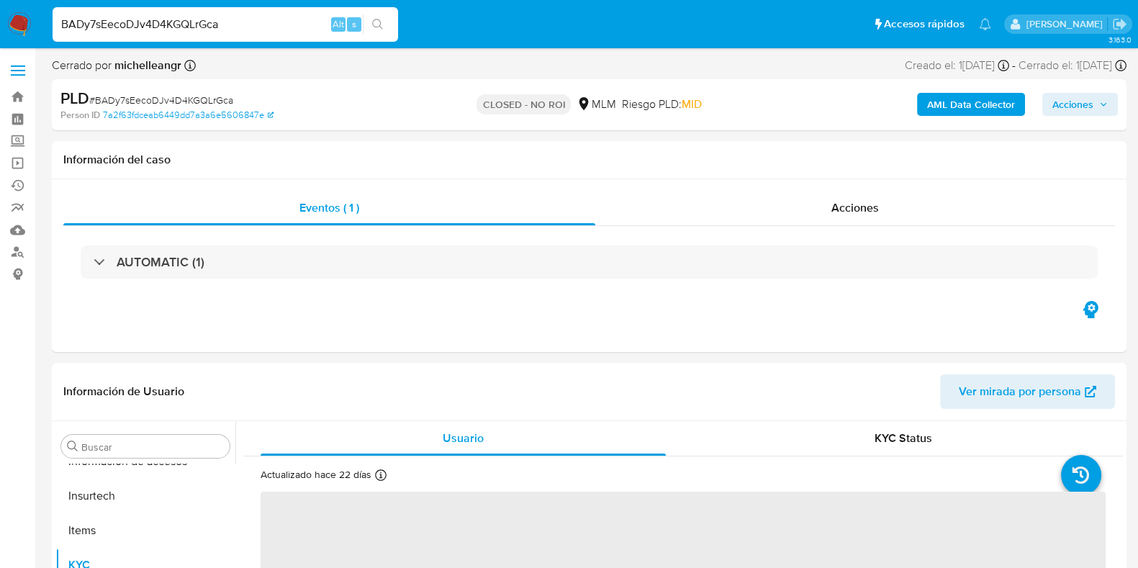
scroll to position [712, 0]
select select "10"
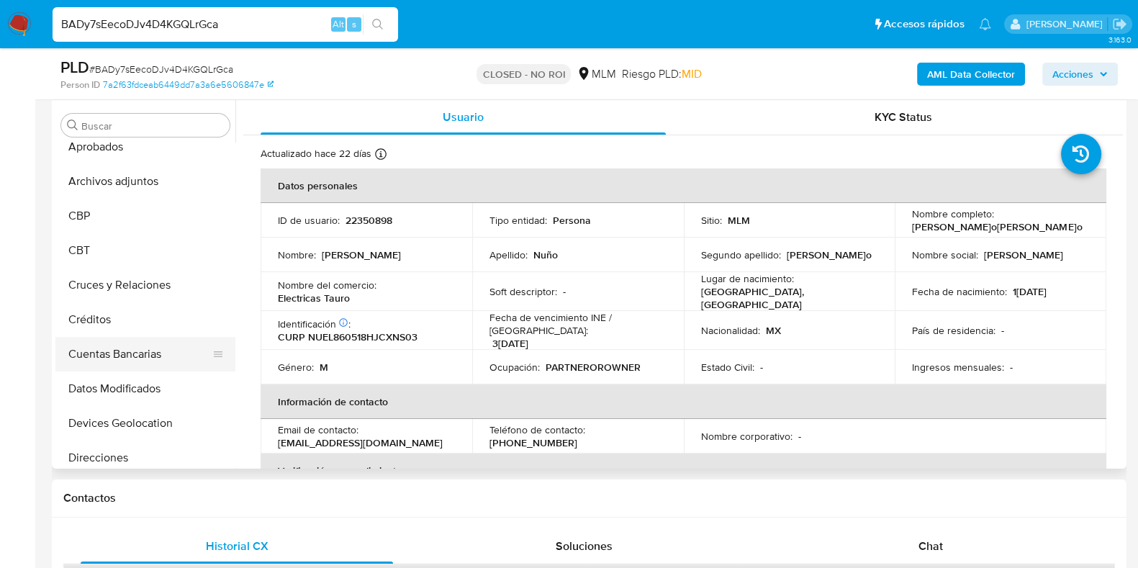
scroll to position [0, 0]
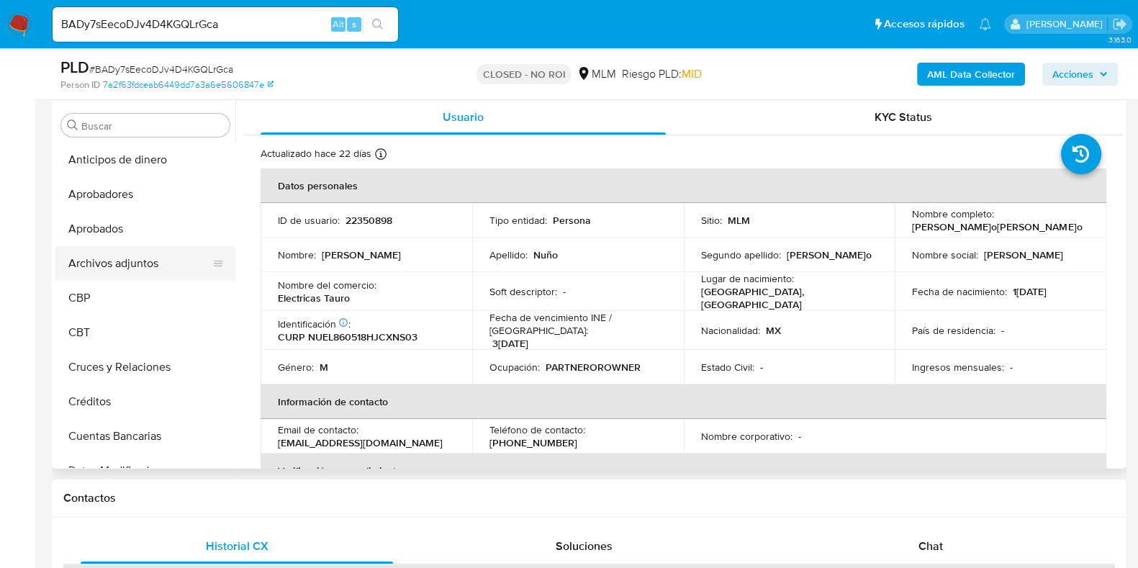
click at [133, 264] on button "Archivos adjuntos" at bounding box center [139, 263] width 168 height 35
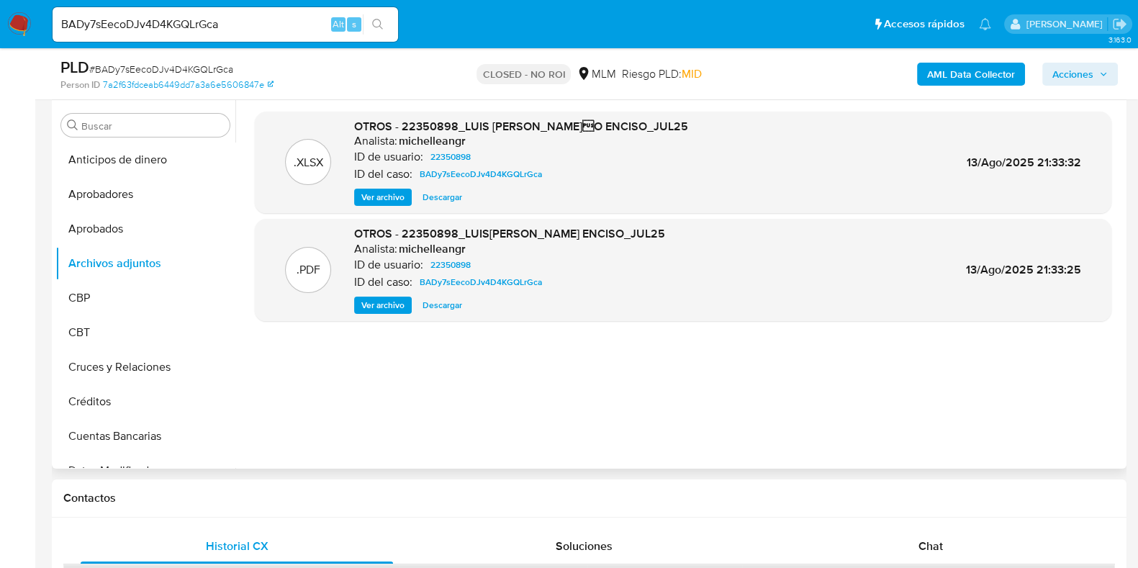
click at [369, 301] on span "Ver archivo" at bounding box center [382, 305] width 43 height 14
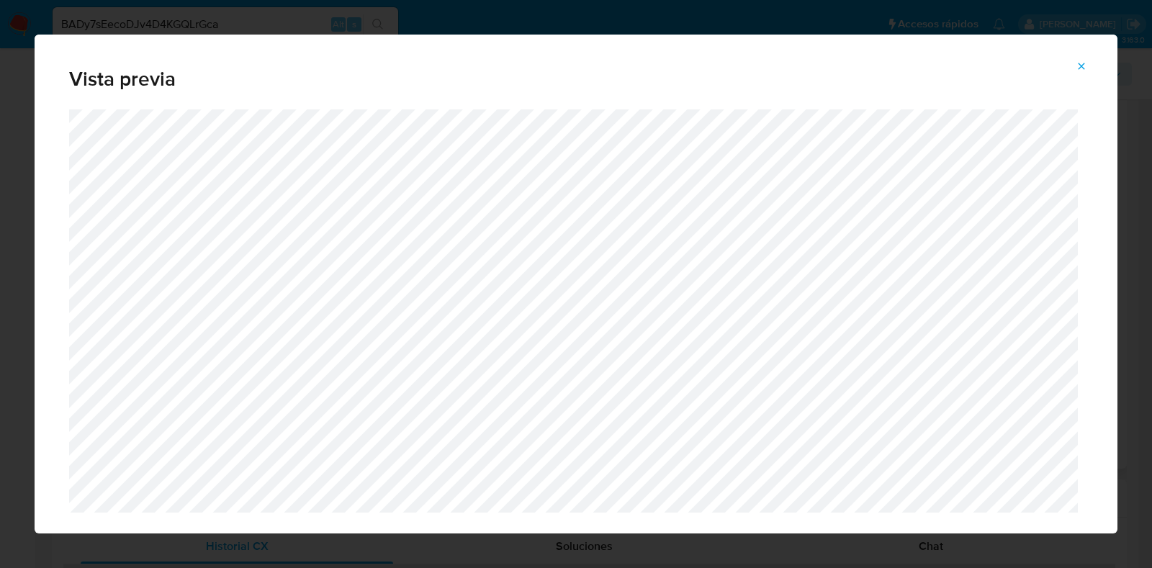
drag, startPoint x: 1088, startPoint y: 63, endPoint x: 1080, endPoint y: 63, distance: 7.9
click at [1089, 63] on button "Attachment preview" at bounding box center [1081, 66] width 32 height 23
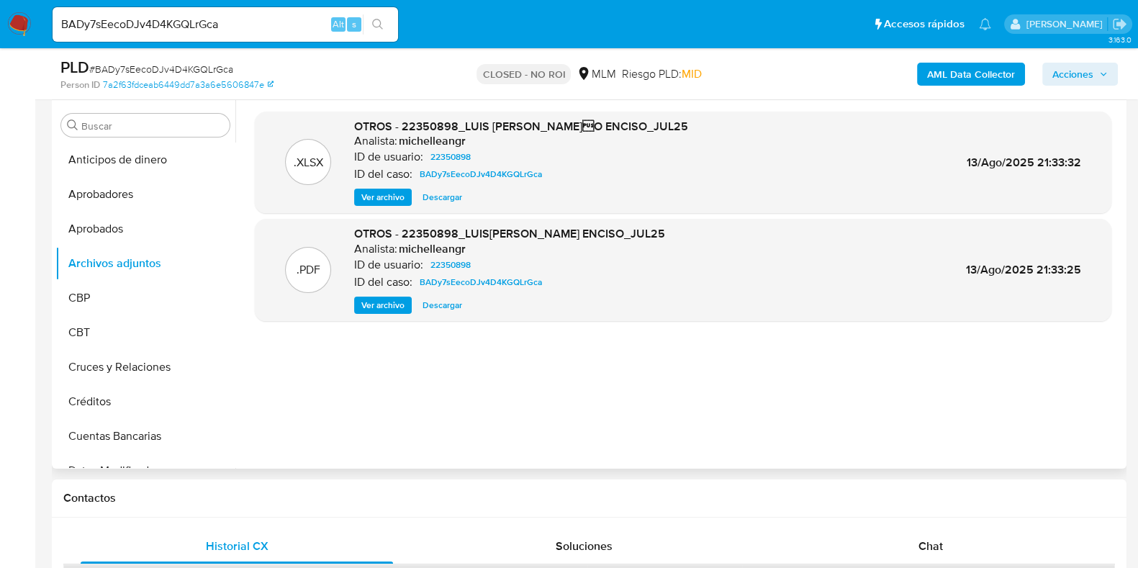
click at [266, 29] on input "BADy7sEecoDJv4D4KGQLrGca" at bounding box center [226, 24] width 346 height 19
paste input "h7MTInHk9zNPAjTMZ45lRprq"
type input "h7MTInHk9zNPAjTMZ45lRprq"
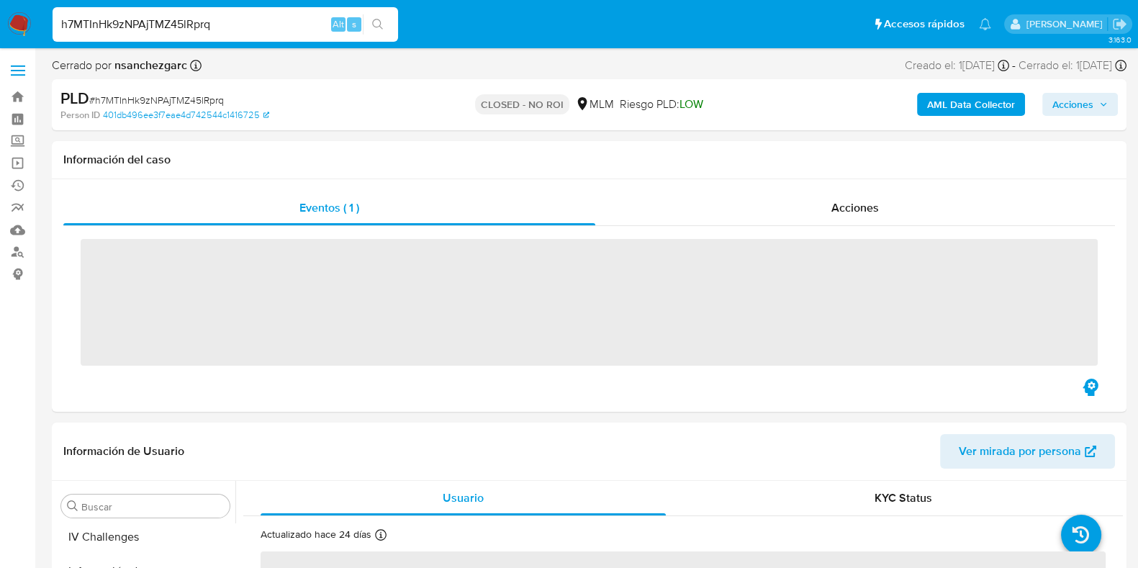
scroll to position [712, 0]
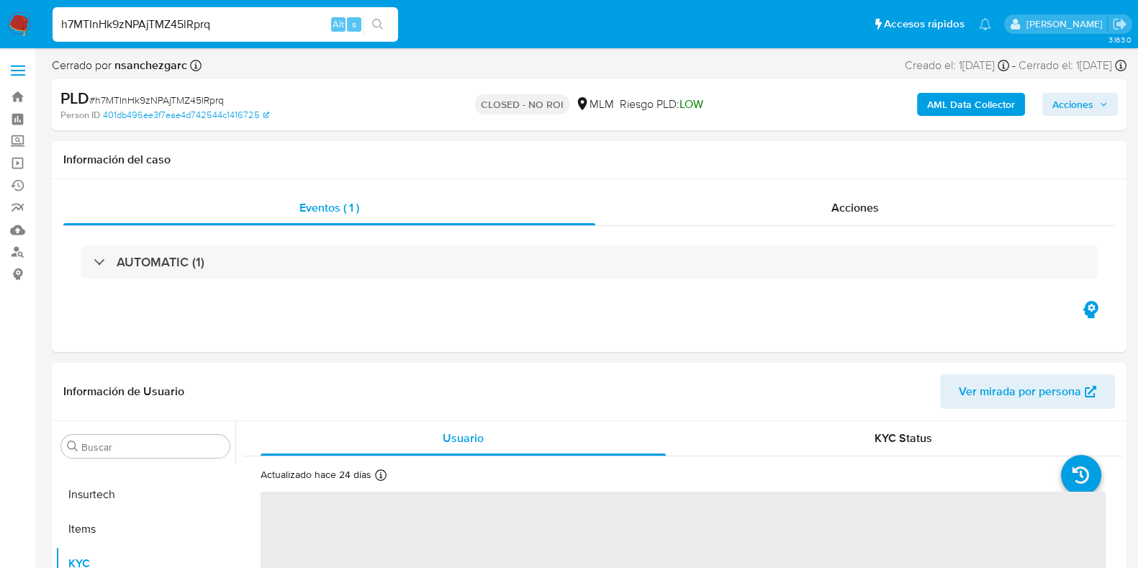
select select "10"
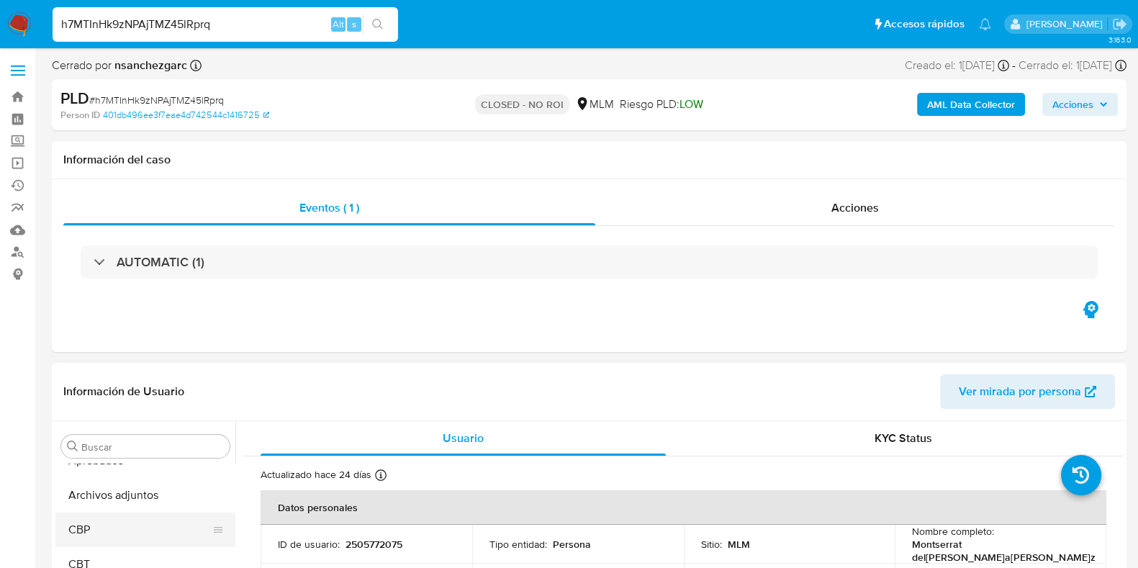
scroll to position [89, 0]
click at [164, 502] on button "Archivos adjuntos" at bounding box center [139, 495] width 168 height 35
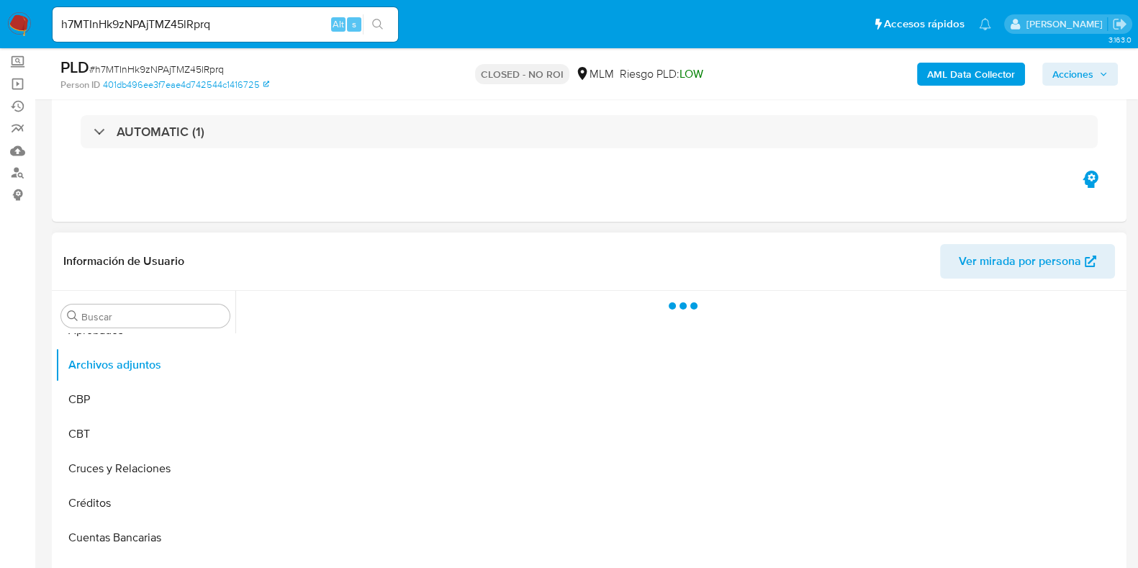
scroll to position [179, 0]
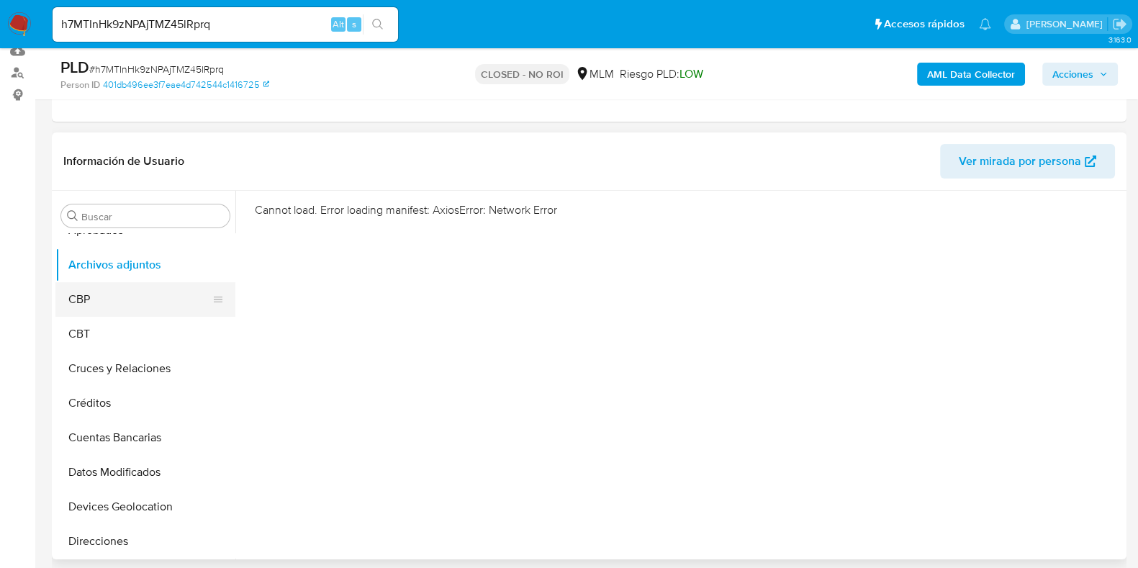
drag, startPoint x: 123, startPoint y: 290, endPoint x: 142, endPoint y: 307, distance: 25.0
click at [123, 291] on button "CBP" at bounding box center [139, 299] width 168 height 35
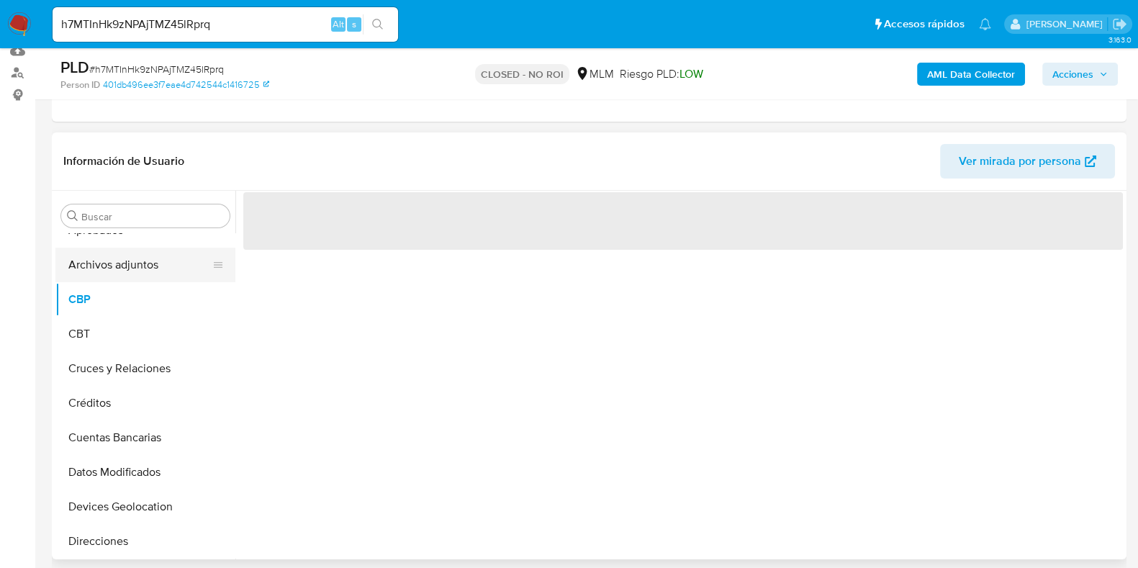
click at [139, 269] on button "Archivos adjuntos" at bounding box center [139, 265] width 168 height 35
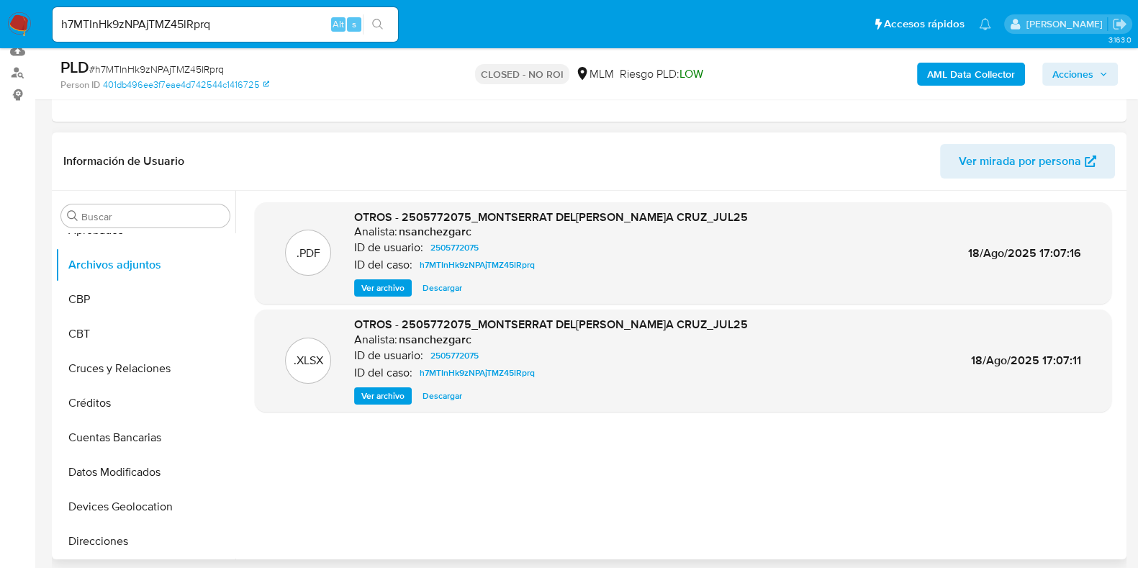
click at [376, 297] on div ".PDF OTROS - 2505772075_MONTSERRAT DEL CARMEN GARCIA CRUZ_JUL25 Analista: nsanc…" at bounding box center [683, 253] width 857 height 102
click at [378, 289] on span "Ver archivo" at bounding box center [382, 288] width 43 height 14
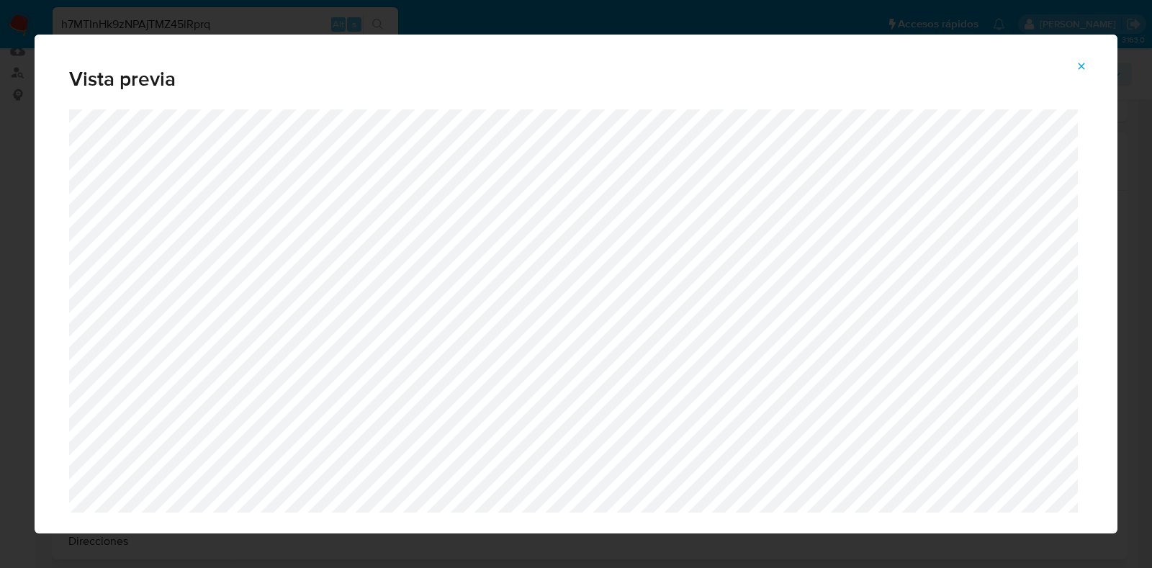
click at [1092, 60] on button "Attachment preview" at bounding box center [1081, 66] width 32 height 23
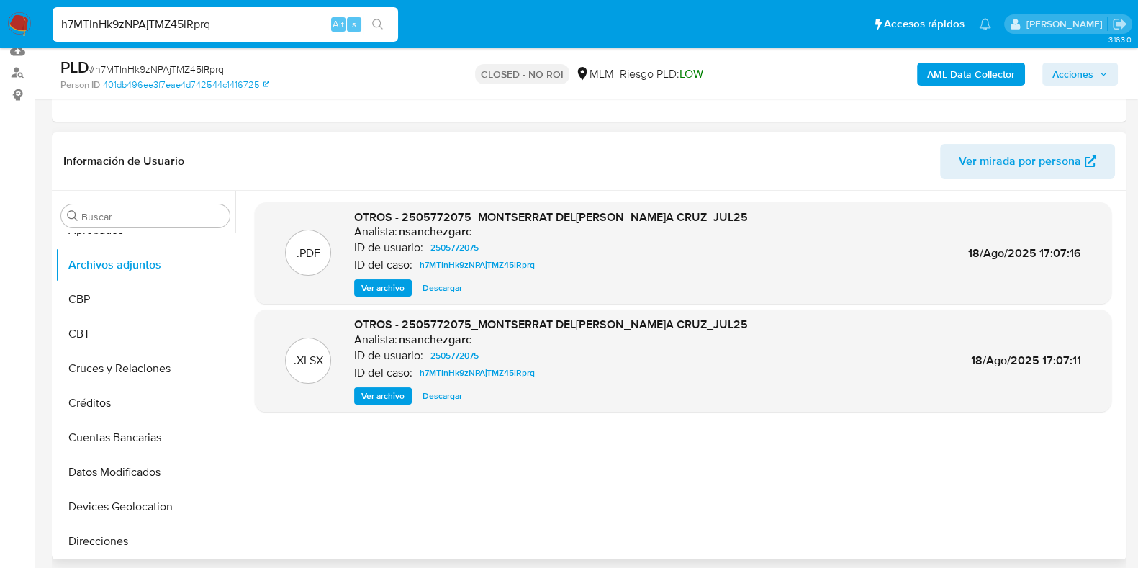
click at [230, 19] on input "h7MTInHk9zNPAjTMZ45lRprq" at bounding box center [226, 24] width 346 height 19
paste input "Te3QKW0NU24dvZp8X1ii6YAP"
type input "Te3QKW0NU24dvZp8X1ii6YAP"
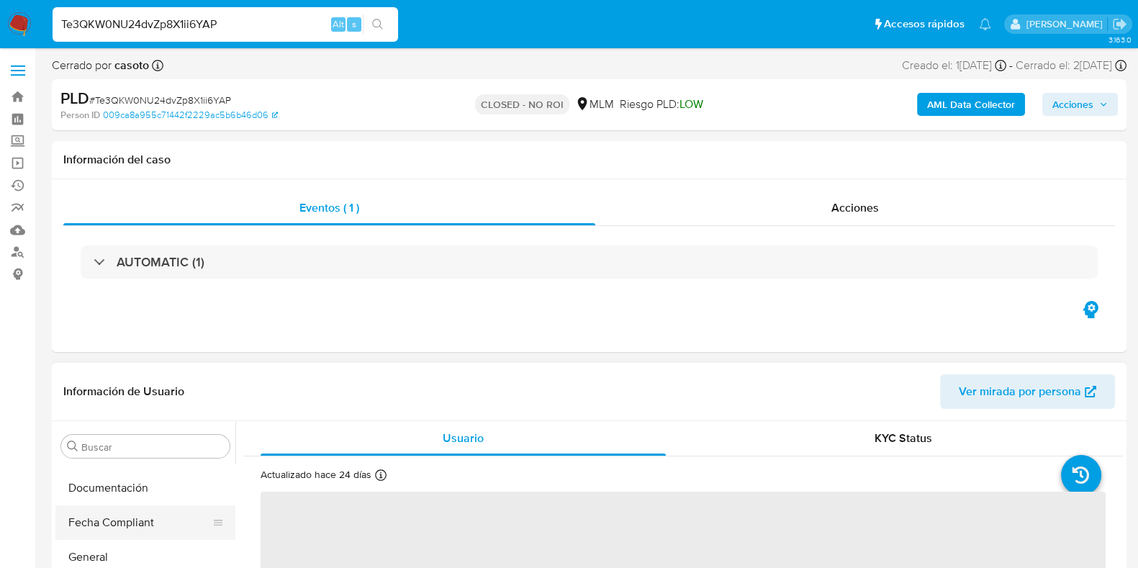
select select "10"
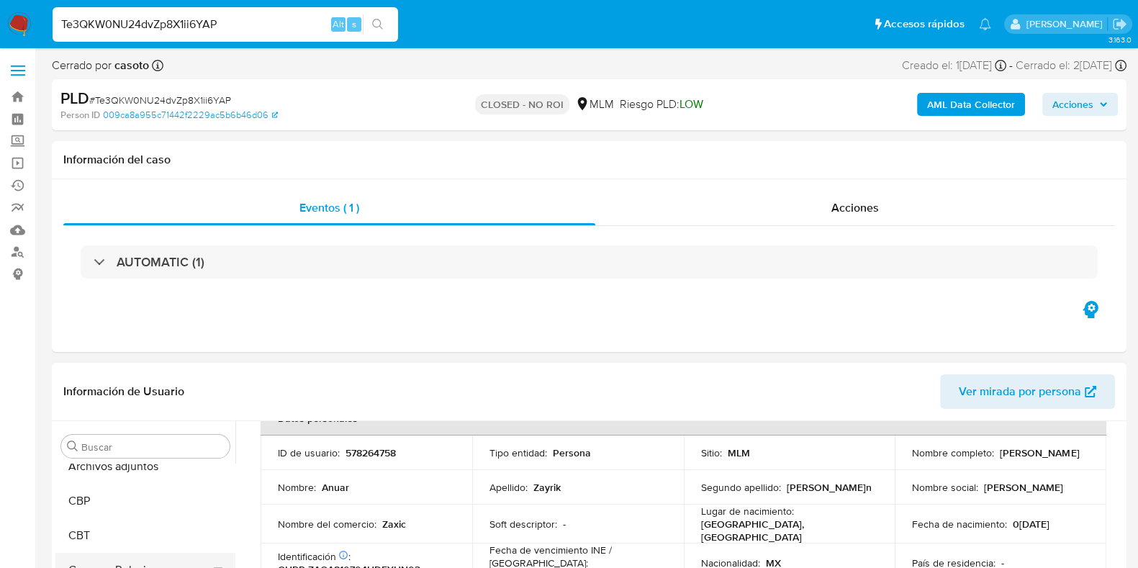
scroll to position [89, 0]
click at [120, 503] on button "Archivos adjuntos" at bounding box center [139, 495] width 168 height 35
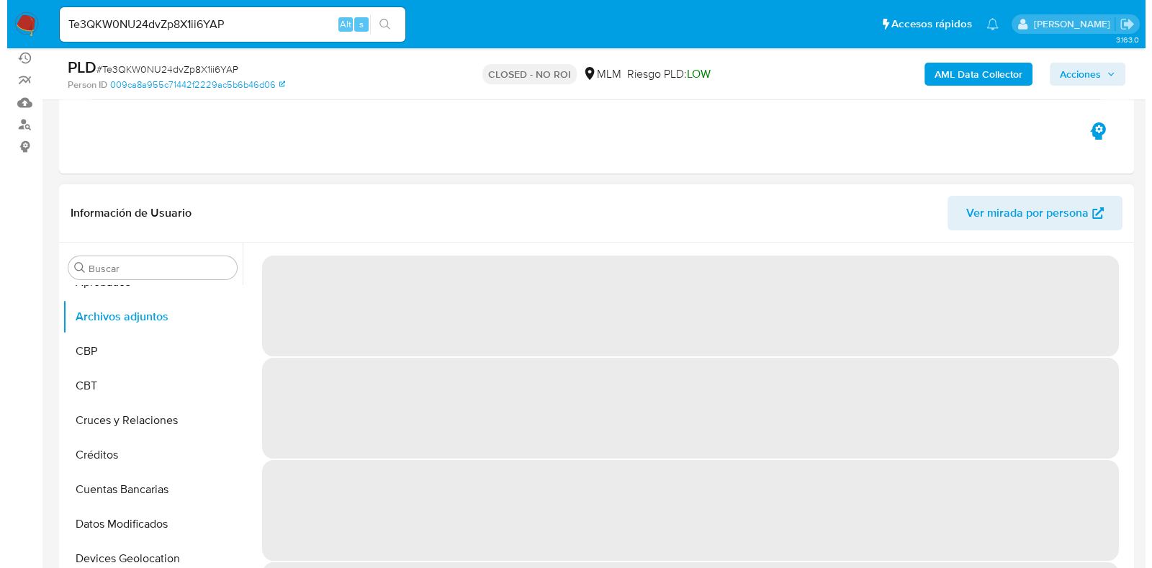
scroll to position [179, 0]
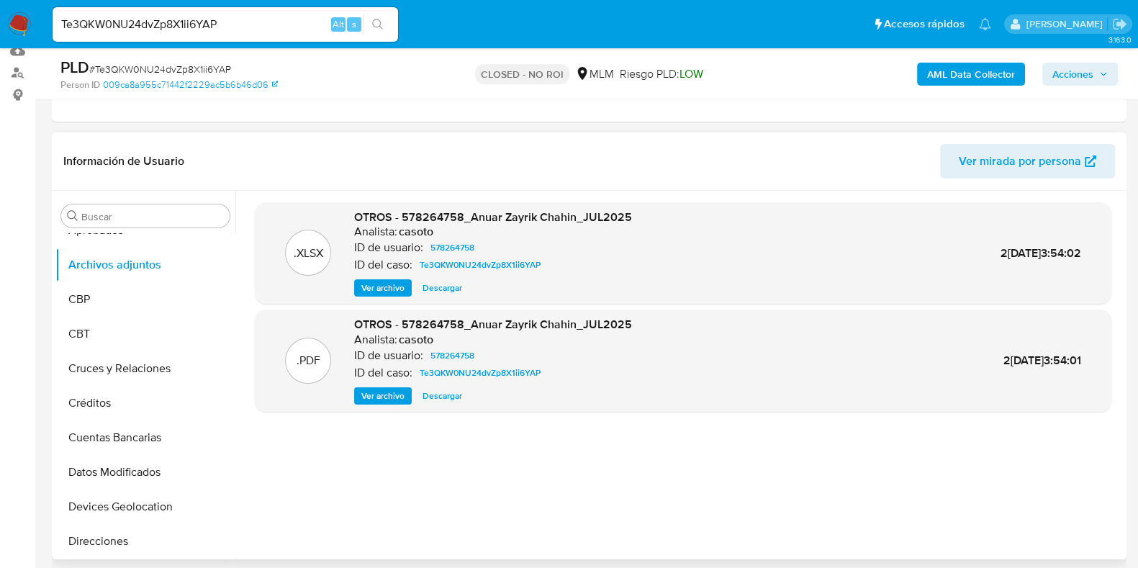
click at [370, 397] on span "Ver archivo" at bounding box center [382, 396] width 43 height 14
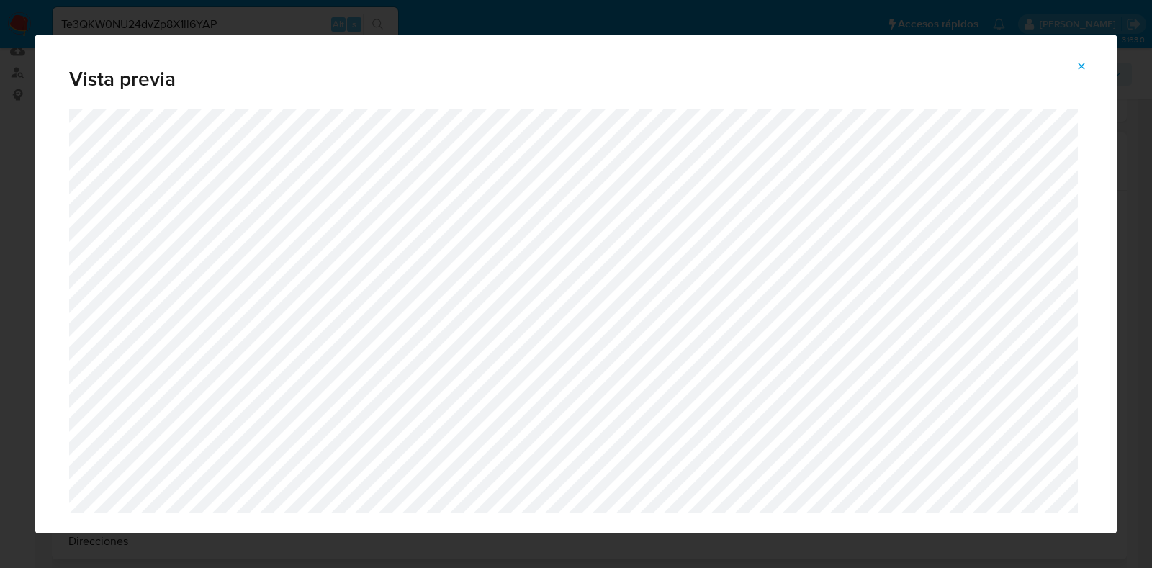
click at [1090, 65] on button "Attachment preview" at bounding box center [1081, 66] width 32 height 23
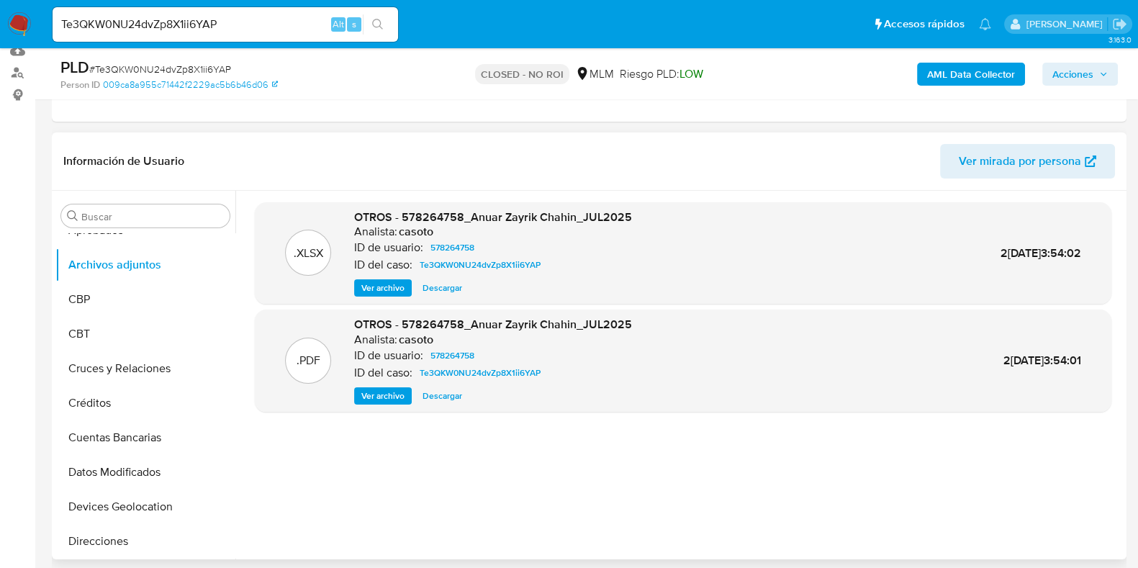
click at [434, 286] on span "Descargar" at bounding box center [443, 288] width 40 height 14
click at [438, 289] on span "Descargar" at bounding box center [443, 288] width 40 height 14
click at [363, 399] on span "Ver archivo" at bounding box center [382, 396] width 43 height 14
